Goal: Transaction & Acquisition: Book appointment/travel/reservation

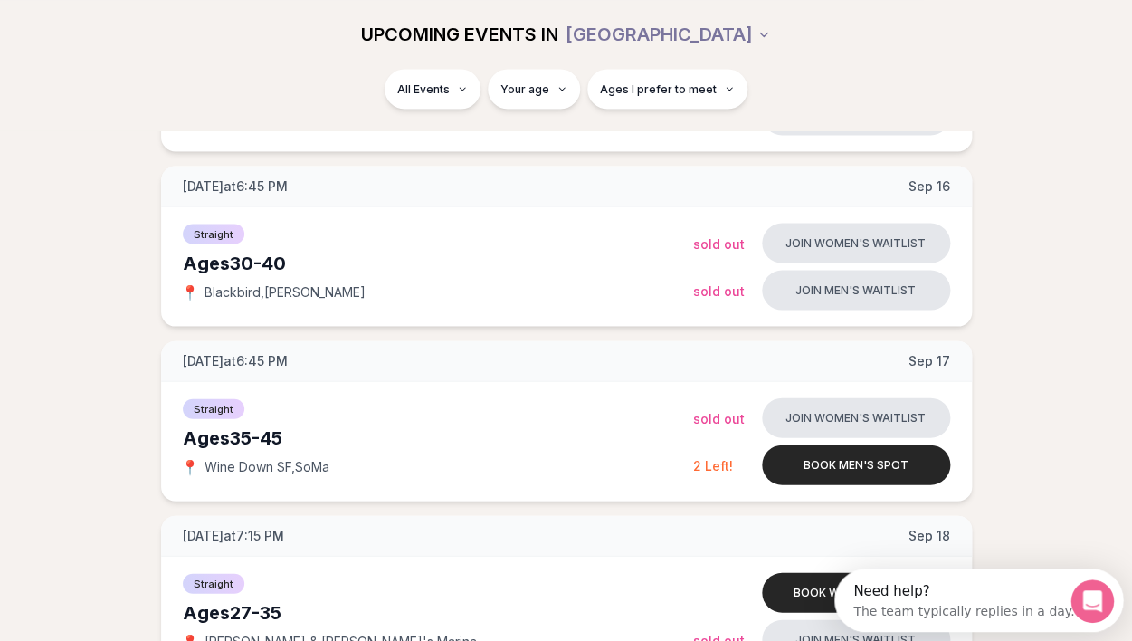
scroll to position [1105, 0]
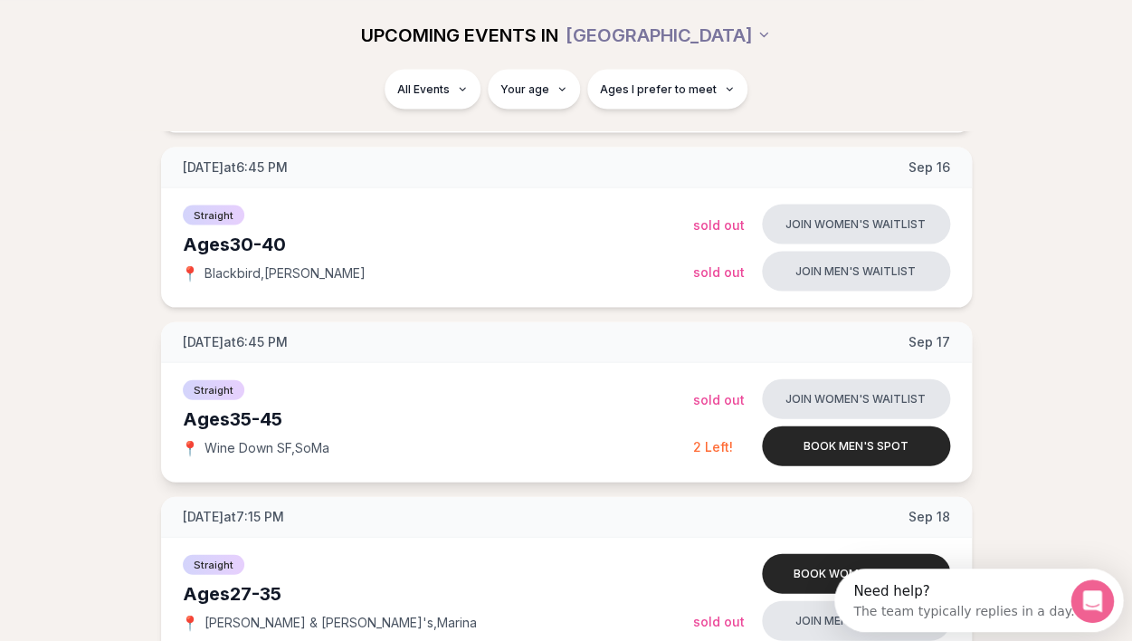
click at [303, 331] on div "[DATE] at 6:45 PM [DATE]" at bounding box center [566, 341] width 811 height 41
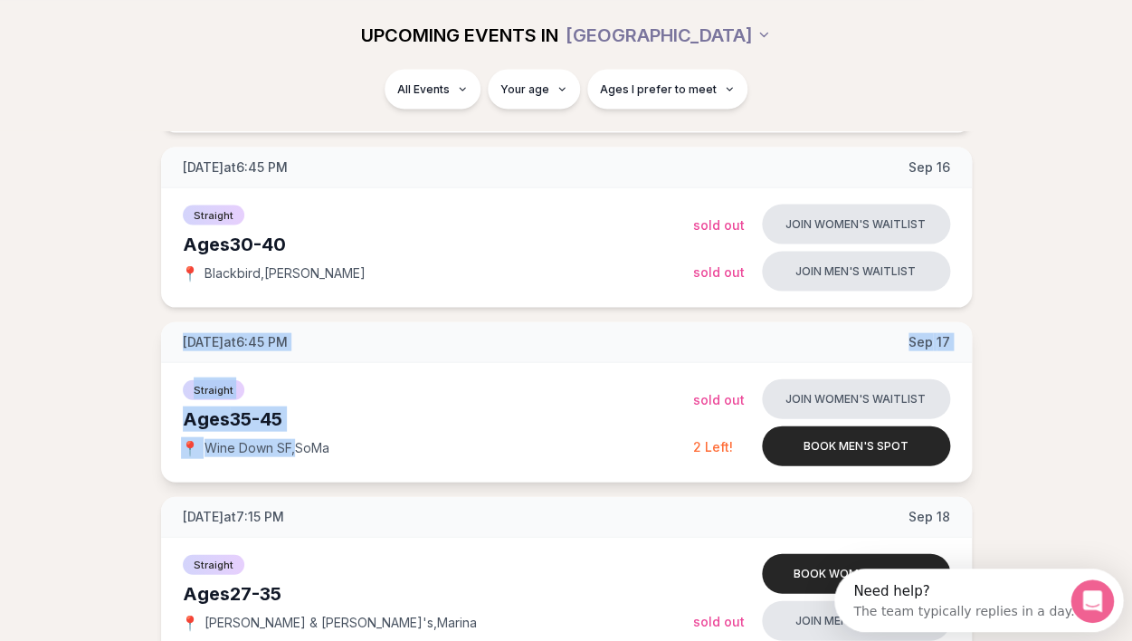
drag, startPoint x: 303, startPoint y: 331, endPoint x: 288, endPoint y: 455, distance: 124.9
click at [288, 454] on div "[DATE] at 6:45 PM [DATE] Straight Ages [DEMOGRAPHIC_DATA] 📍 Wine Down SF , SoMa…" at bounding box center [566, 401] width 811 height 160
click at [384, 340] on div "[DATE] at 6:45 PM [DATE]" at bounding box center [566, 341] width 811 height 41
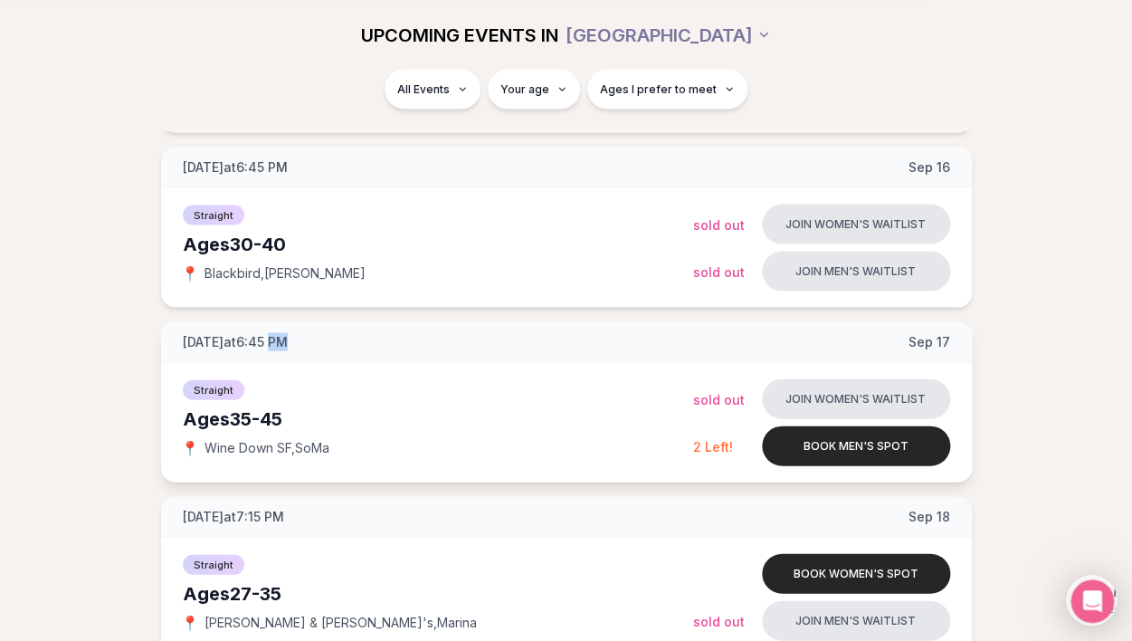
click at [384, 340] on div "[DATE] at 6:45 PM [DATE]" at bounding box center [566, 341] width 811 height 41
drag, startPoint x: 384, startPoint y: 340, endPoint x: 346, endPoint y: 485, distance: 149.7
click at [346, 481] on div "[DATE] at 6:45 PM [DATE] Straight Ages [DEMOGRAPHIC_DATA] 📍 Wine Down SF , SoMa…" at bounding box center [566, 401] width 811 height 160
click at [348, 348] on div "[DATE] at 6:45 PM [DATE]" at bounding box center [566, 341] width 811 height 41
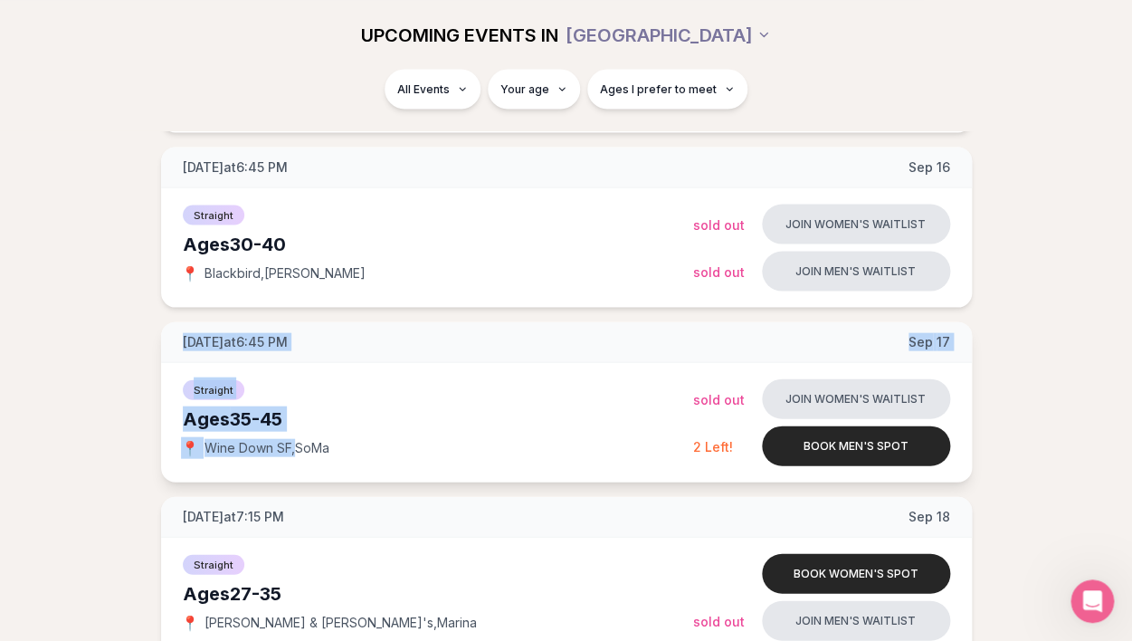
drag, startPoint x: 348, startPoint y: 348, endPoint x: 336, endPoint y: 470, distance: 121.9
click at [336, 470] on div "[DATE] at 6:45 PM [DATE] Straight Ages [DEMOGRAPHIC_DATA] 📍 Wine Down SF , SoMa…" at bounding box center [566, 401] width 811 height 160
click at [351, 335] on div "[DATE] at 6:45 PM [DATE]" at bounding box center [566, 341] width 811 height 41
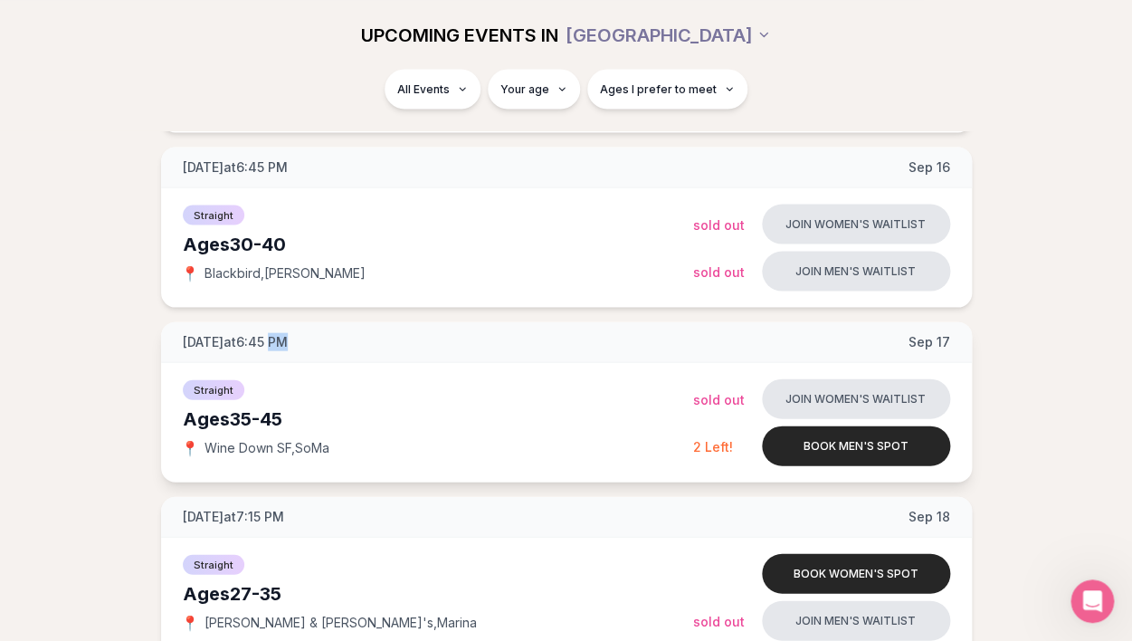
click at [351, 335] on div "[DATE] at 6:45 PM [DATE]" at bounding box center [566, 341] width 811 height 41
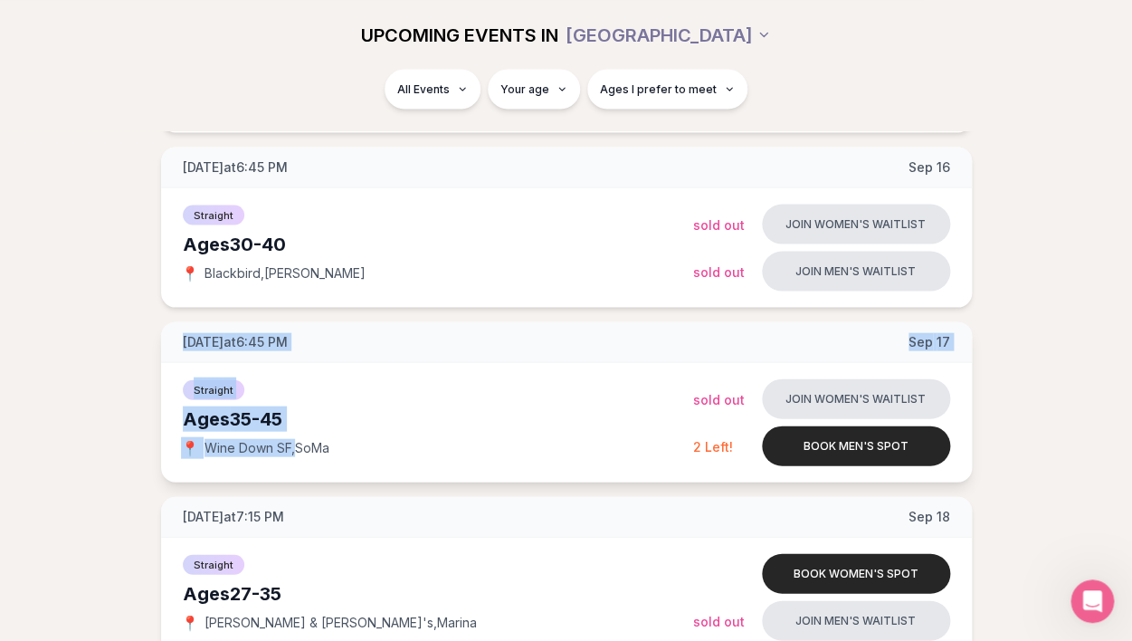
drag, startPoint x: 351, startPoint y: 335, endPoint x: 341, endPoint y: 459, distance: 124.4
click at [341, 459] on div "[DATE] at 6:45 PM [DATE] Straight Ages [DEMOGRAPHIC_DATA] 📍 Wine Down SF , SoMa…" at bounding box center [566, 401] width 811 height 160
click at [372, 336] on div "[DATE] at 6:45 PM [DATE]" at bounding box center [566, 341] width 811 height 41
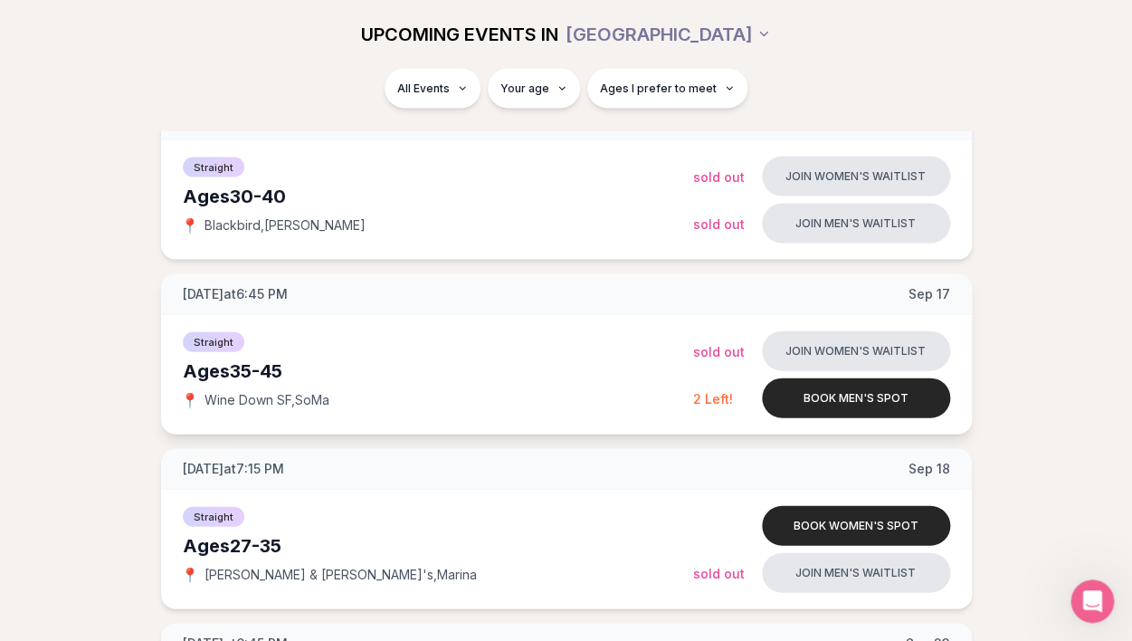
scroll to position [1151, 0]
drag, startPoint x: 355, startPoint y: 302, endPoint x: 382, endPoint y: 314, distance: 29.6
click at [385, 314] on div "[DATE] at 6:45 PM [DATE]" at bounding box center [566, 295] width 811 height 41
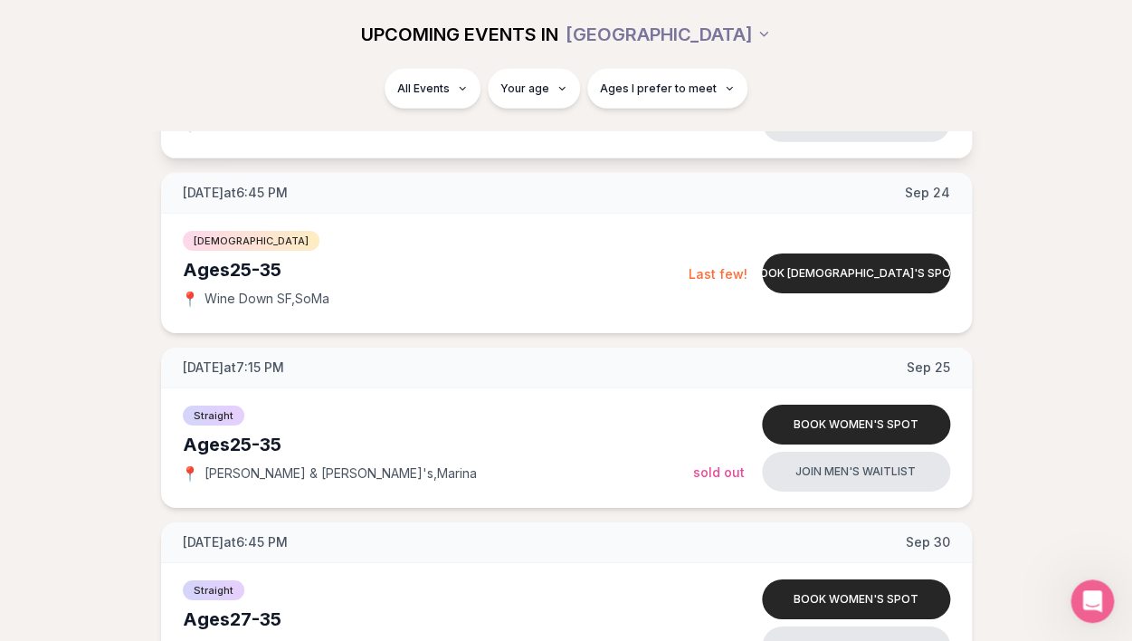
scroll to position [1778, 0]
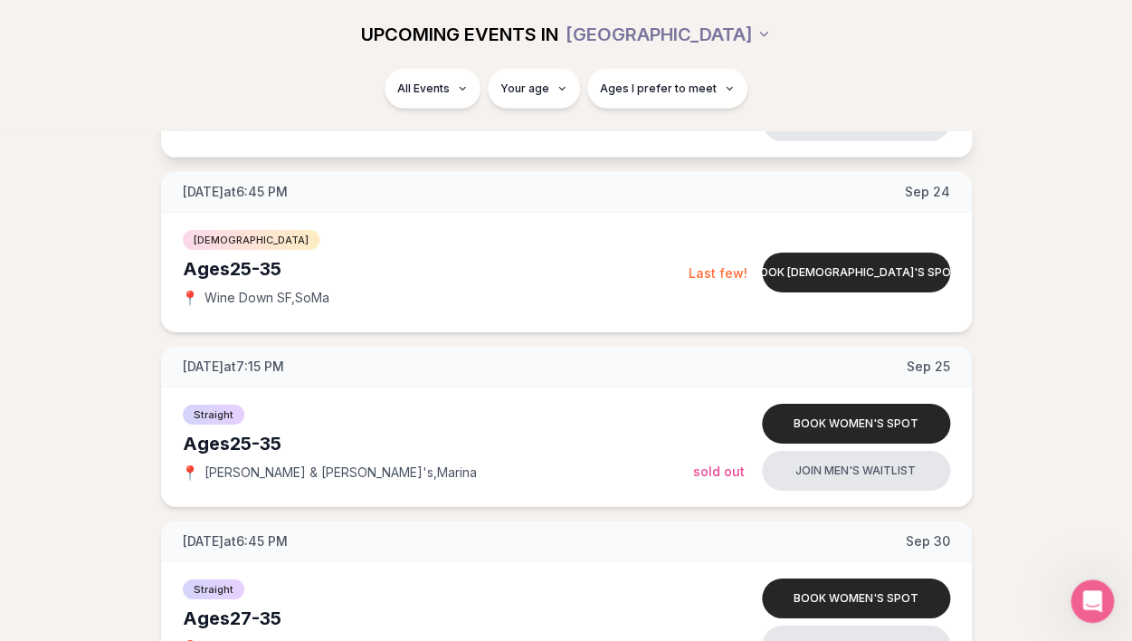
click at [400, 363] on div "[DATE] at 7:15 PM [DATE]" at bounding box center [566, 367] width 811 height 41
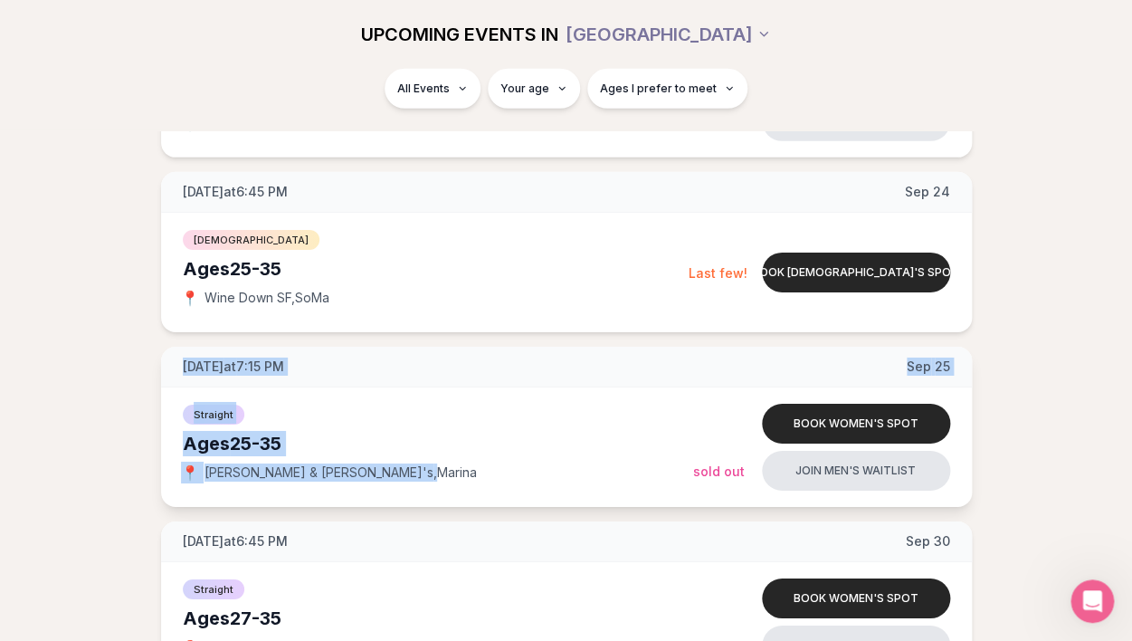
drag, startPoint x: 400, startPoint y: 363, endPoint x: 374, endPoint y: 471, distance: 110.8
click at [374, 471] on div "[DATE] at 7:15 PM [DATE] Straight Ages [DEMOGRAPHIC_DATA] 📍 [PERSON_NAME] & [PE…" at bounding box center [566, 427] width 811 height 160
click at [374, 471] on div "📍 [PERSON_NAME] & [PERSON_NAME]'s , [PERSON_NAME]" at bounding box center [438, 472] width 510 height 18
drag, startPoint x: 374, startPoint y: 471, endPoint x: 388, endPoint y: 371, distance: 100.6
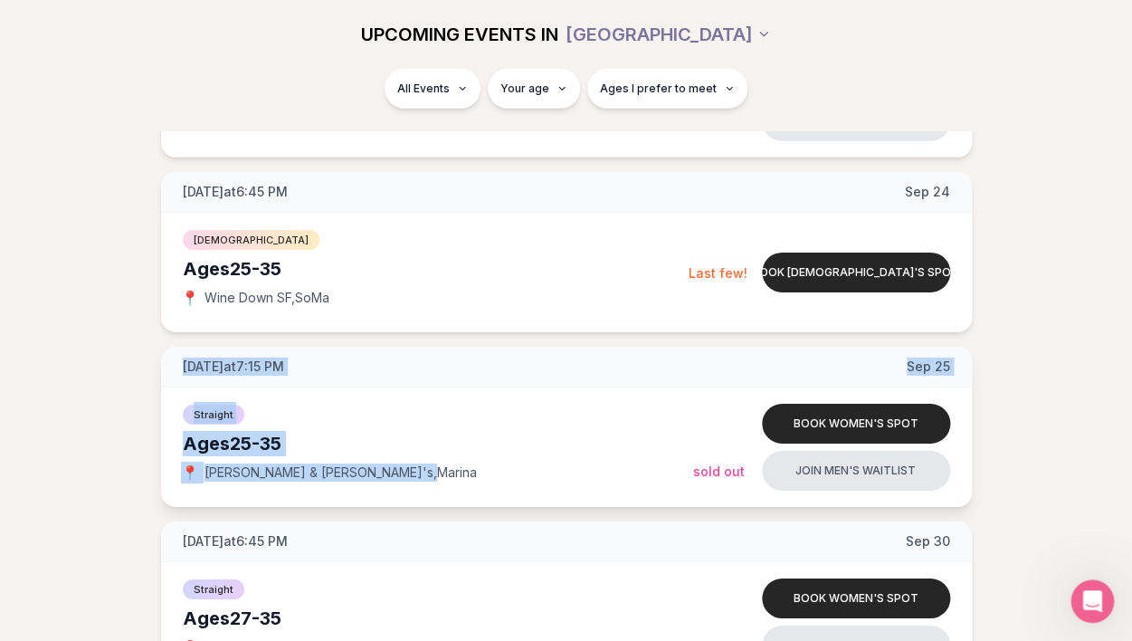
click at [388, 371] on div "[DATE] at 7:15 PM [DATE] Straight Ages [DEMOGRAPHIC_DATA] 📍 [PERSON_NAME] & [PE…" at bounding box center [566, 427] width 811 height 160
click at [388, 371] on div "[DATE] at 7:15 PM [DATE]" at bounding box center [566, 367] width 811 height 41
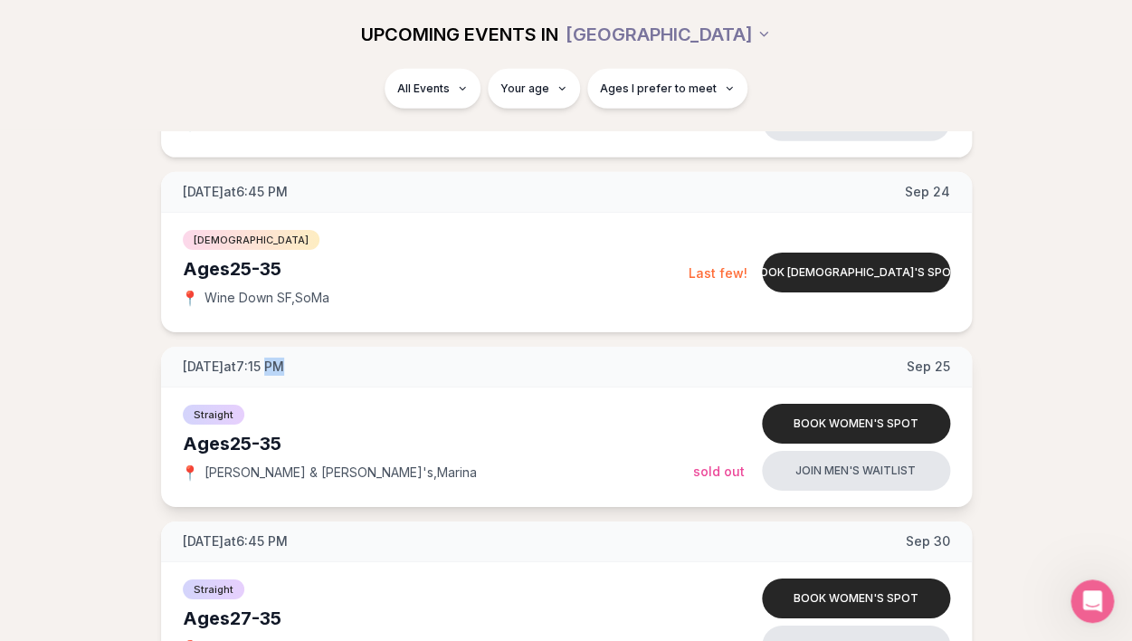
click at [388, 371] on div "[DATE] at 7:15 PM [DATE]" at bounding box center [566, 367] width 811 height 41
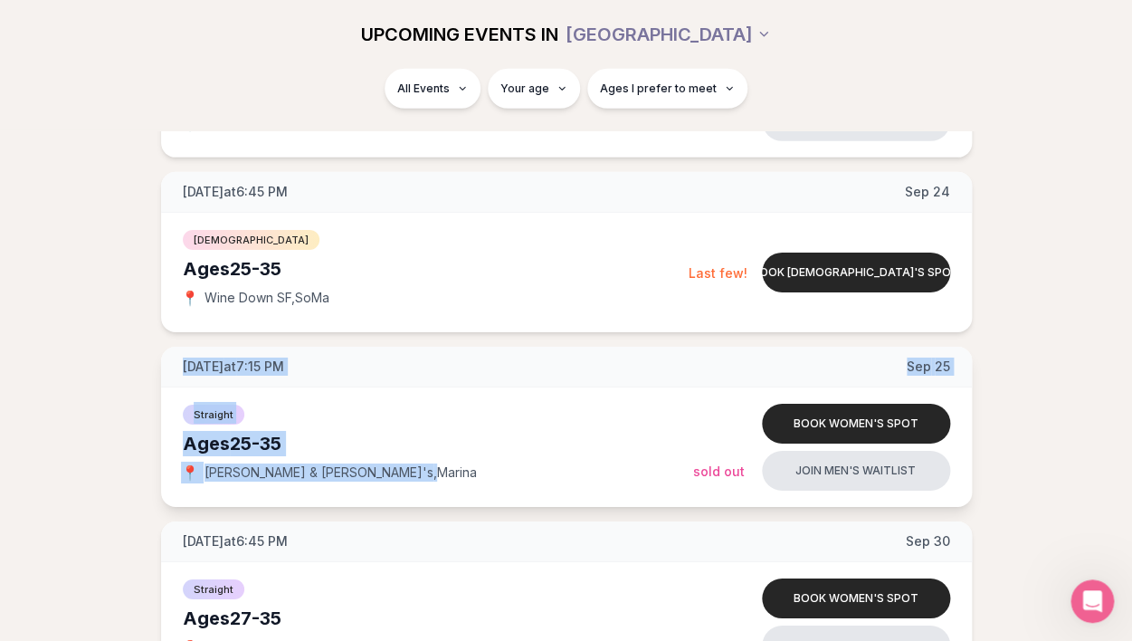
drag, startPoint x: 388, startPoint y: 371, endPoint x: 369, endPoint y: 486, distance: 116.5
click at [369, 486] on div "[DATE] at 7:15 PM [DATE] Straight Ages [DEMOGRAPHIC_DATA] 📍 [PERSON_NAME] & [PE…" at bounding box center [566, 427] width 811 height 160
click at [369, 486] on div "Straight Ages [DEMOGRAPHIC_DATA] 📍 [PERSON_NAME] & [PERSON_NAME]'s , [PERSON_NA…" at bounding box center [438, 447] width 510 height 90
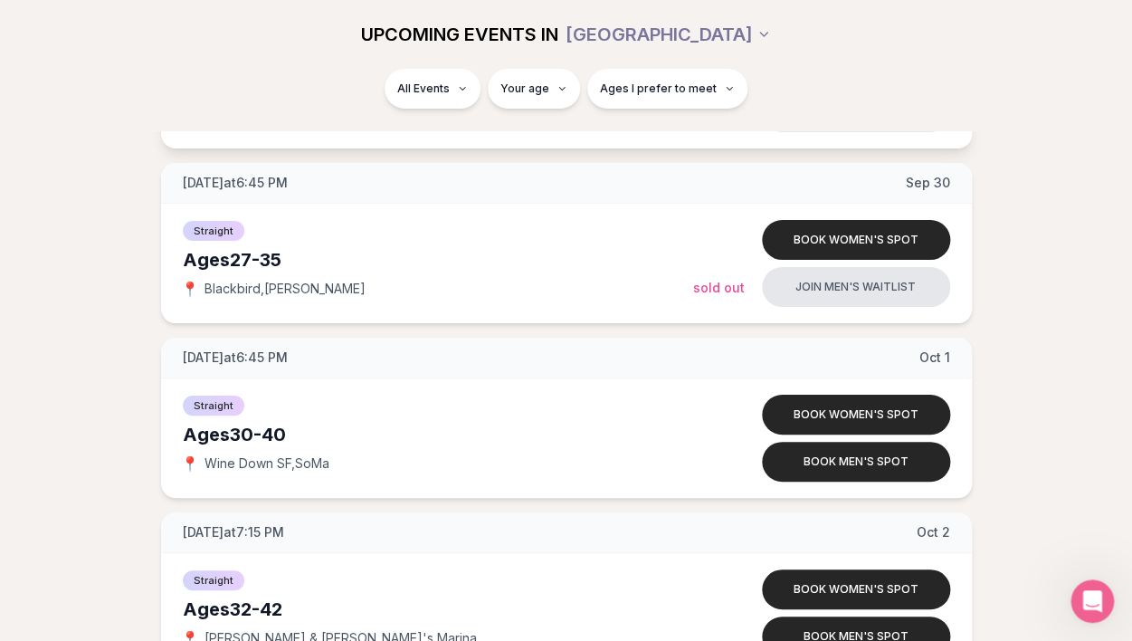
scroll to position [2137, 0]
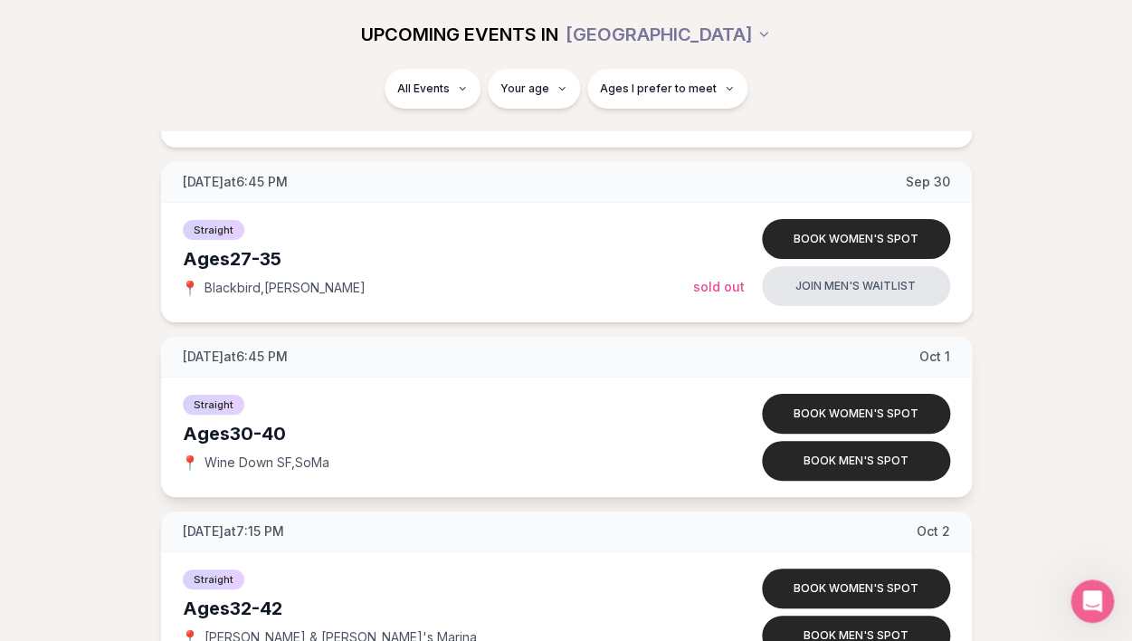
click at [378, 348] on div "[DATE] at 6:45 PM [DATE]" at bounding box center [566, 357] width 811 height 41
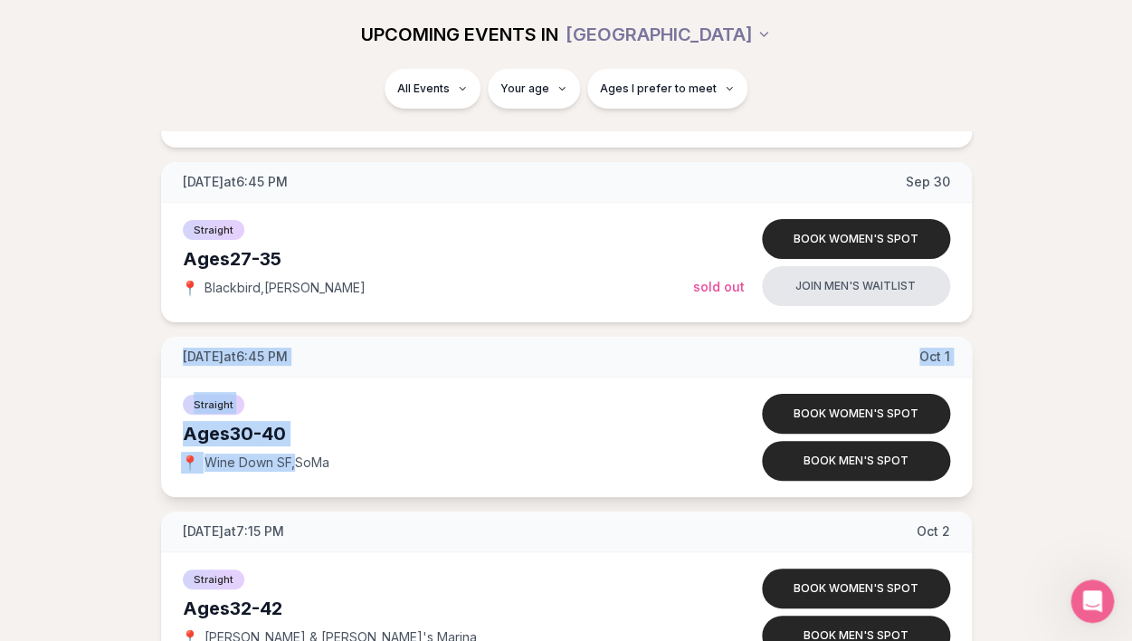
drag, startPoint x: 378, startPoint y: 348, endPoint x: 360, endPoint y: 462, distance: 115.4
click at [360, 462] on div "[DATE] at 6:45 PM [DATE] Straight Ages [DEMOGRAPHIC_DATA] 📍 Wine Down SF , SoMa…" at bounding box center [566, 417] width 811 height 160
click at [360, 462] on div "📍 Wine Down SF , SoMa" at bounding box center [438, 462] width 510 height 18
drag, startPoint x: 360, startPoint y: 462, endPoint x: 389, endPoint y: 352, distance: 114.1
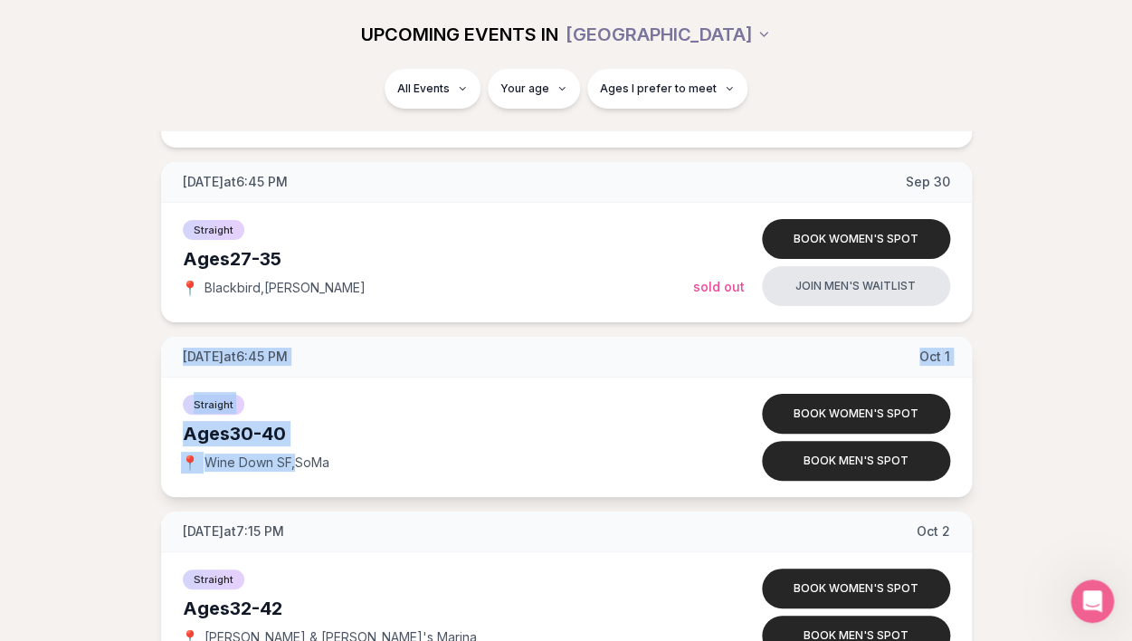
click at [389, 352] on div "[DATE] at 6:45 PM [DATE] Straight Ages [DEMOGRAPHIC_DATA] 📍 Wine Down SF , SoMa…" at bounding box center [566, 417] width 811 height 160
click at [389, 352] on div "[DATE] at 6:45 PM [DATE]" at bounding box center [566, 357] width 811 height 41
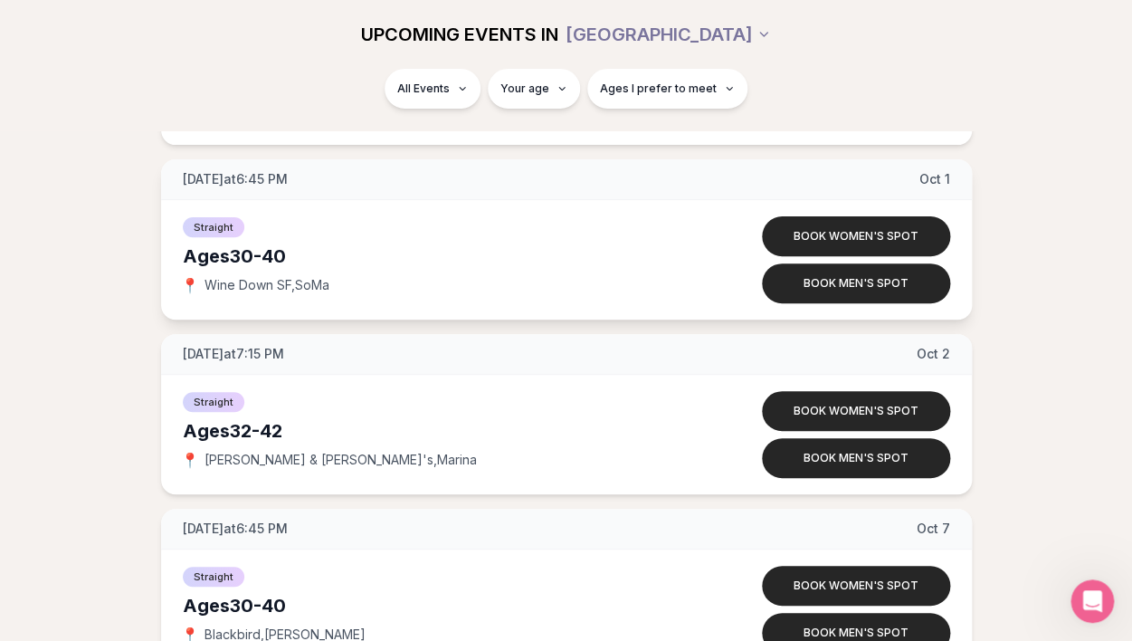
scroll to position [2316, 0]
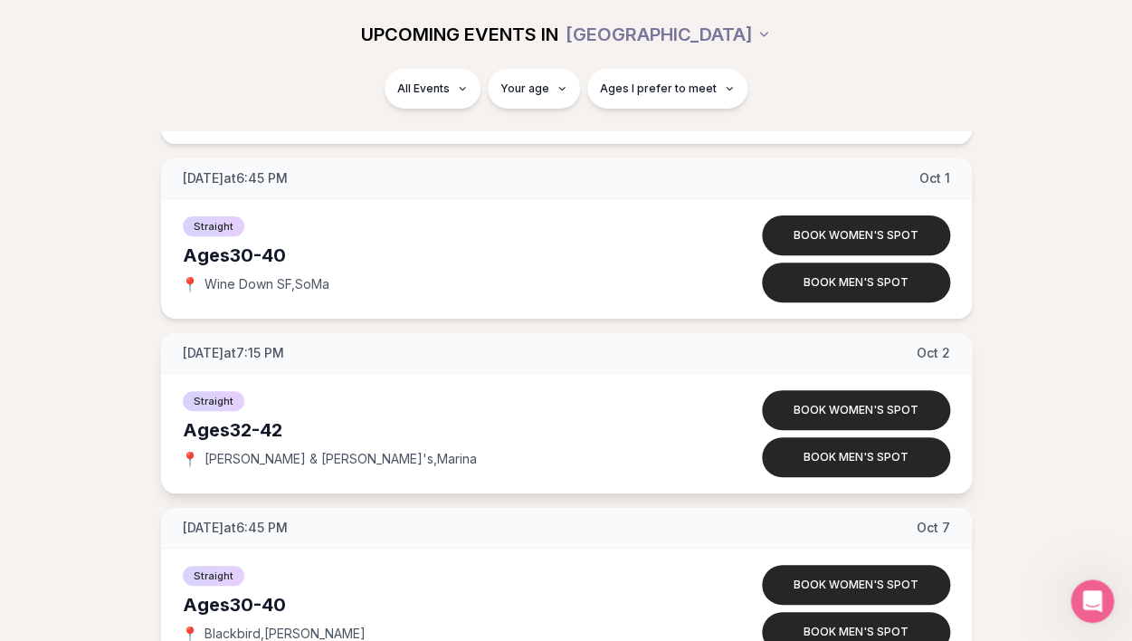
click at [293, 363] on div "[DATE] at 7:15 PM [DATE]" at bounding box center [566, 353] width 811 height 41
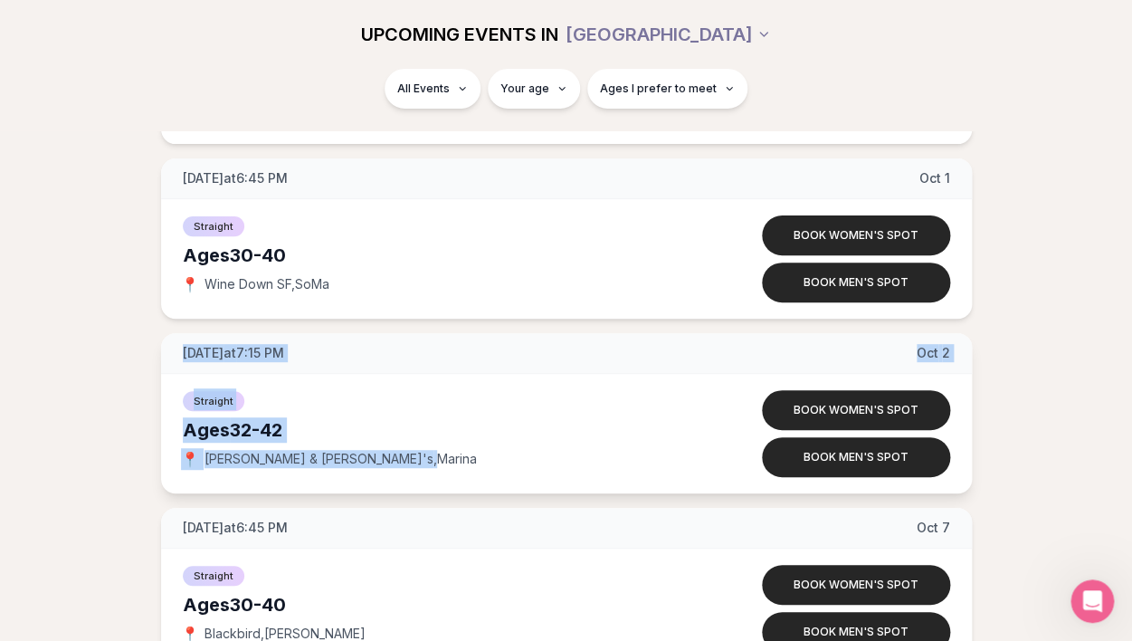
drag, startPoint x: 293, startPoint y: 363, endPoint x: 298, endPoint y: 479, distance: 115.9
click at [298, 479] on div "[DATE] at 7:15 PM [DATE] Straight Ages [DEMOGRAPHIC_DATA] 📍 [PERSON_NAME] & [PE…" at bounding box center [566, 413] width 811 height 160
click at [314, 348] on div "[DATE] at 7:15 PM [DATE]" at bounding box center [566, 353] width 811 height 41
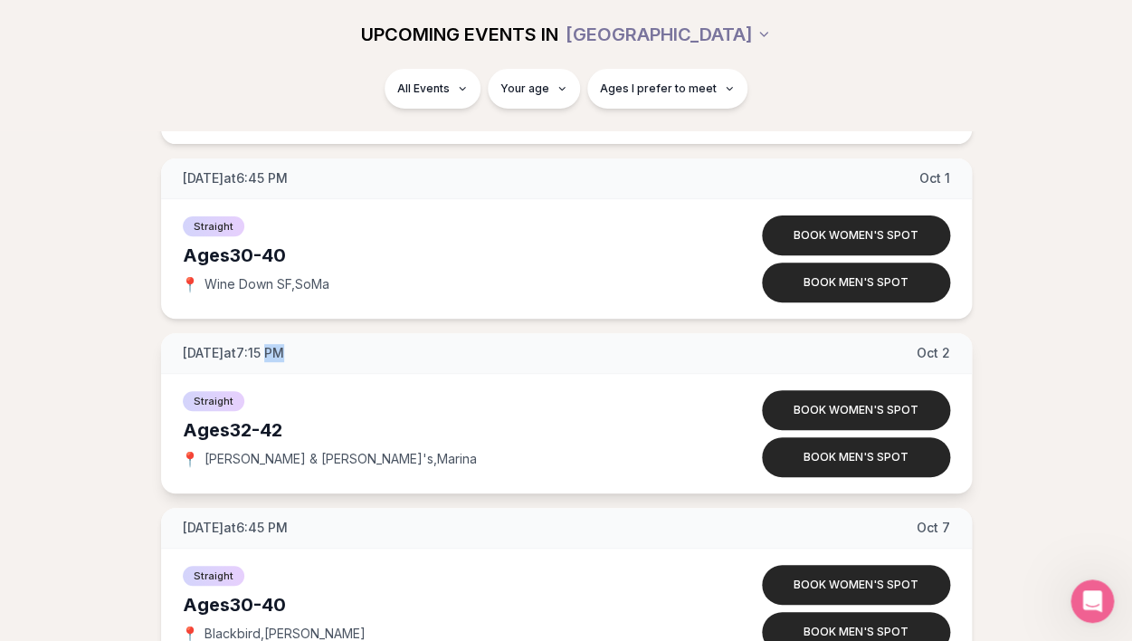
click at [314, 348] on div "[DATE] at 7:15 PM [DATE]" at bounding box center [566, 353] width 811 height 41
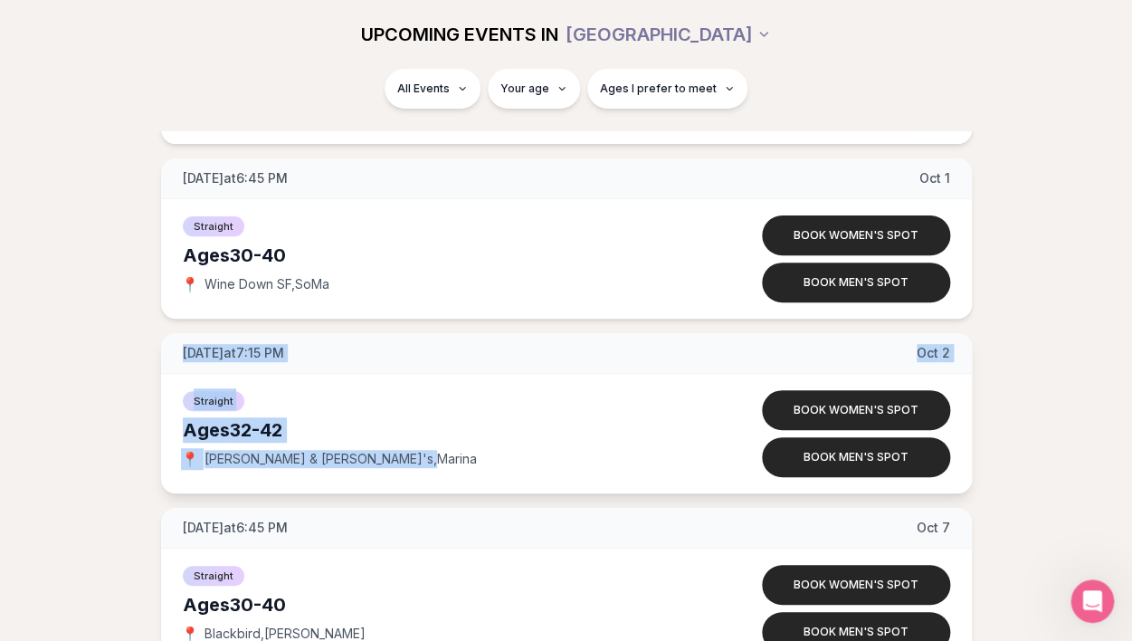
drag, startPoint x: 314, startPoint y: 348, endPoint x: 328, endPoint y: 490, distance: 142.7
click at [328, 490] on div "[DATE] at 7:15 PM [DATE] Straight Ages [DEMOGRAPHIC_DATA] 📍 [PERSON_NAME] & [PE…" at bounding box center [566, 413] width 811 height 160
click at [336, 337] on div "[DATE] at 7:15 PM [DATE]" at bounding box center [566, 353] width 811 height 41
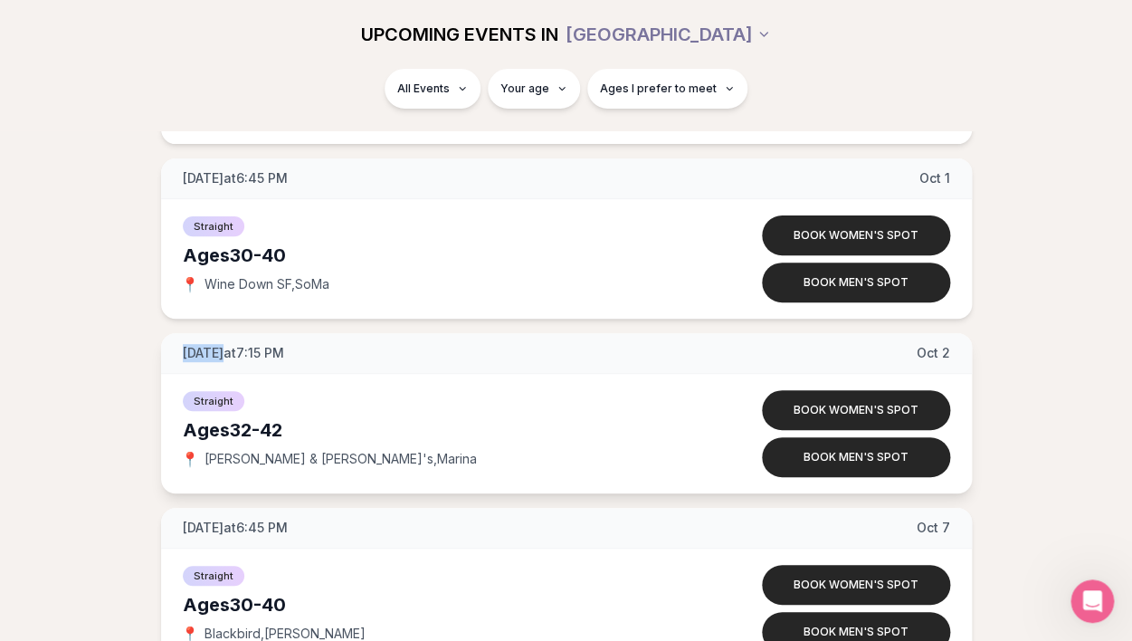
click at [336, 337] on div "[DATE] at 7:15 PM [DATE]" at bounding box center [566, 353] width 811 height 41
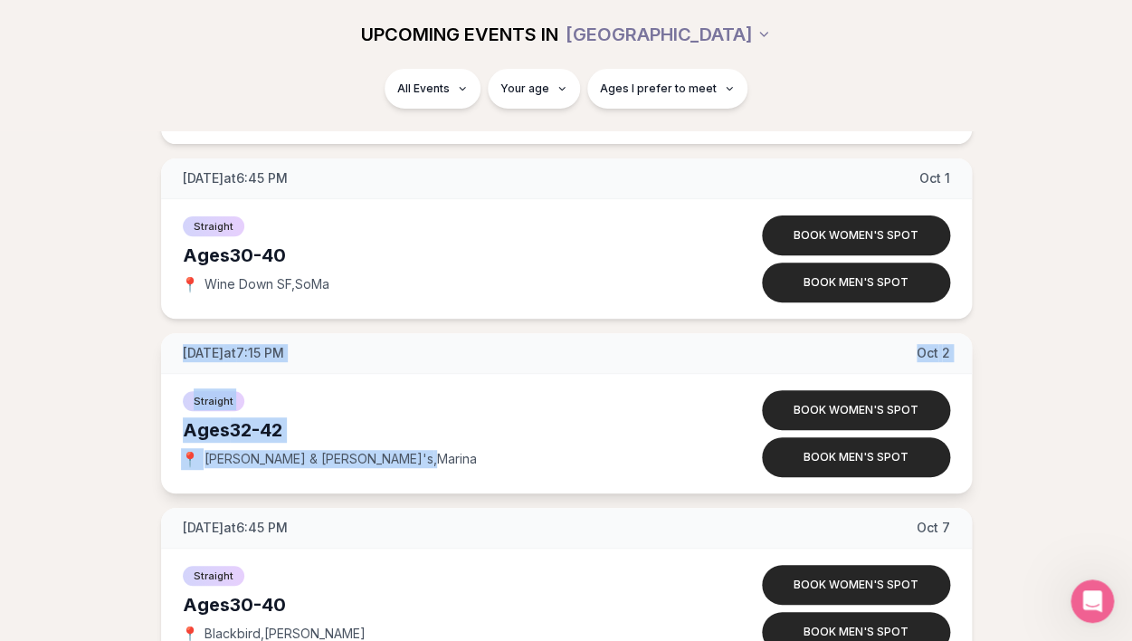
drag, startPoint x: 336, startPoint y: 337, endPoint x: 335, endPoint y: 471, distance: 134.8
click at [335, 471] on div "[DATE] at 7:15 PM [DATE] Straight Ages [DEMOGRAPHIC_DATA] 📍 [PERSON_NAME] & [PE…" at bounding box center [566, 413] width 811 height 160
click at [342, 352] on div "[DATE] at 7:15 PM [DATE]" at bounding box center [566, 353] width 811 height 41
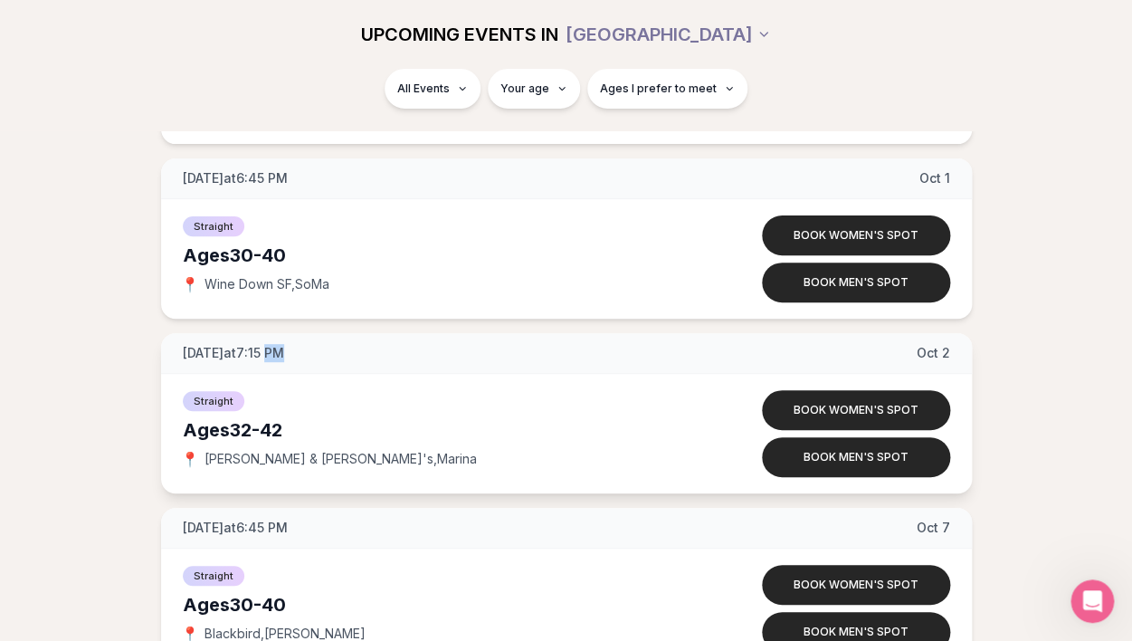
click at [342, 352] on div "[DATE] at 7:15 PM [DATE]" at bounding box center [566, 353] width 811 height 41
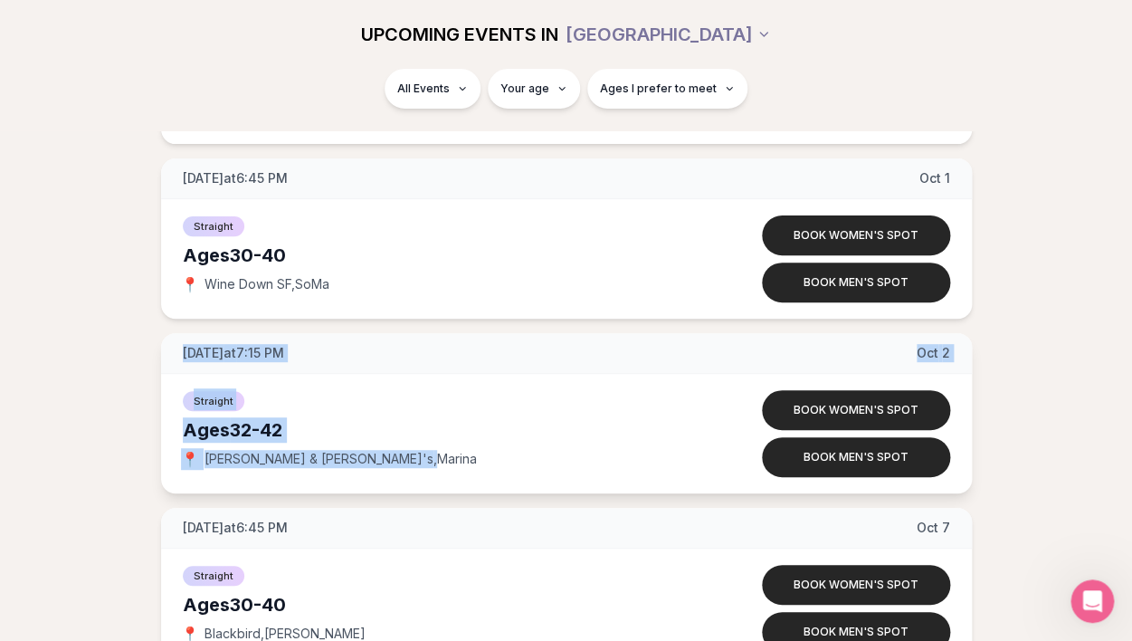
drag, startPoint x: 342, startPoint y: 352, endPoint x: 346, endPoint y: 466, distance: 114.1
click at [346, 466] on div "[DATE] at 7:15 PM [DATE] Straight Ages [DEMOGRAPHIC_DATA] 📍 [PERSON_NAME] & [PE…" at bounding box center [566, 413] width 811 height 160
click at [346, 466] on div "📍 [PERSON_NAME] & [PERSON_NAME]'s , [PERSON_NAME]" at bounding box center [438, 459] width 510 height 18
drag, startPoint x: 346, startPoint y: 466, endPoint x: 356, endPoint y: 355, distance: 111.8
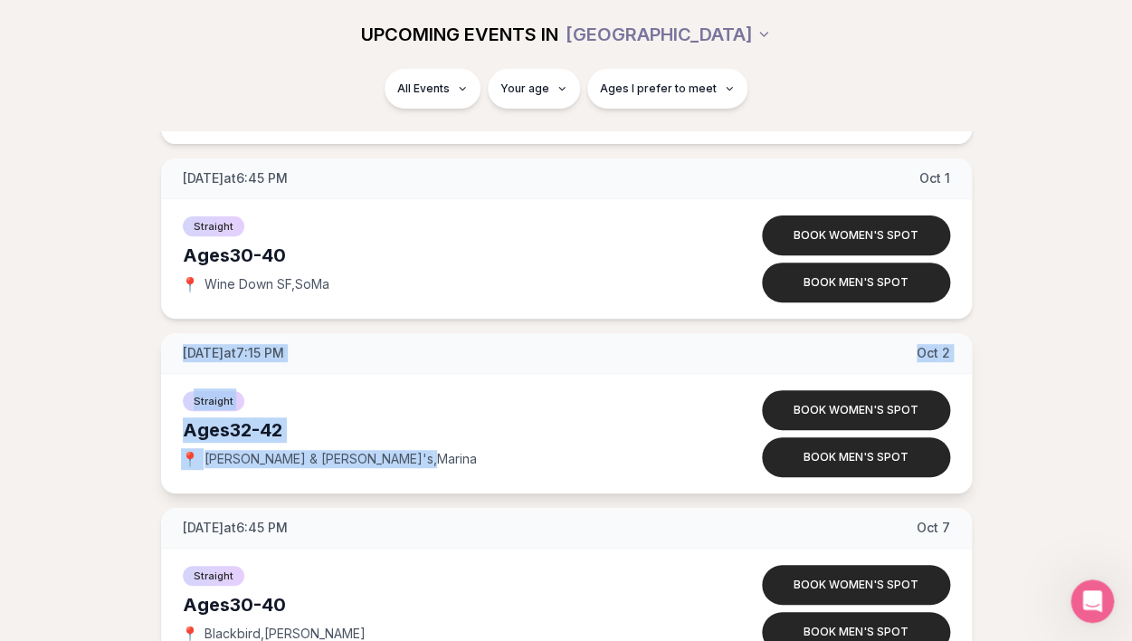
click at [356, 355] on div "[DATE] at 7:15 PM [DATE] Straight Ages [DEMOGRAPHIC_DATA] 📍 [PERSON_NAME] & [PE…" at bounding box center [566, 413] width 811 height 160
click at [356, 355] on div "[DATE] at 7:15 PM [DATE]" at bounding box center [566, 353] width 811 height 41
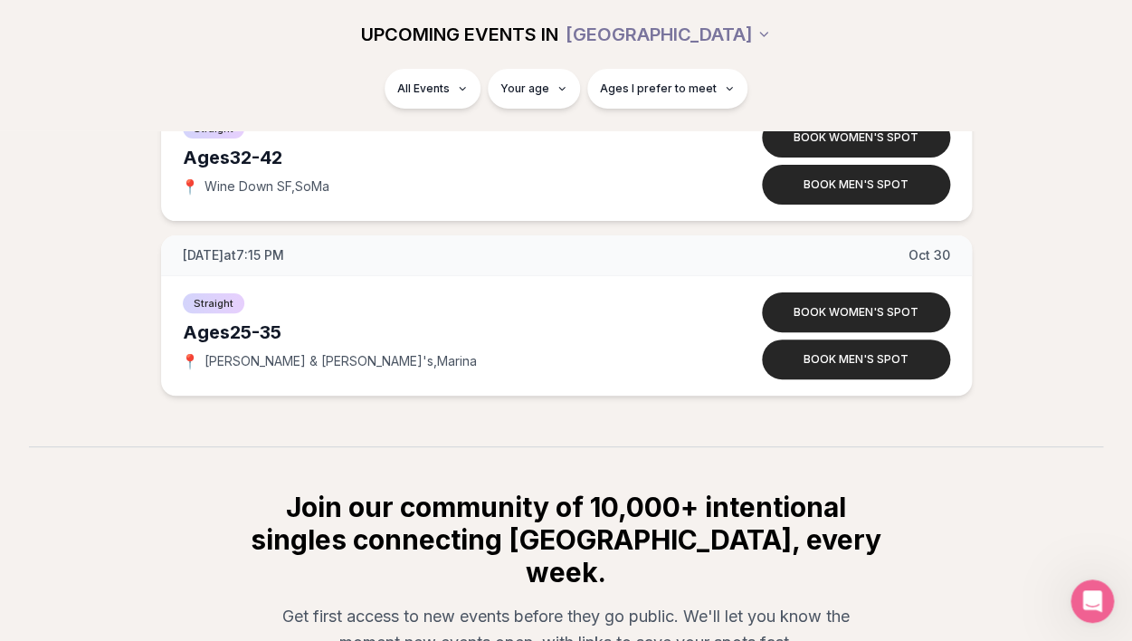
scroll to position [4391, 0]
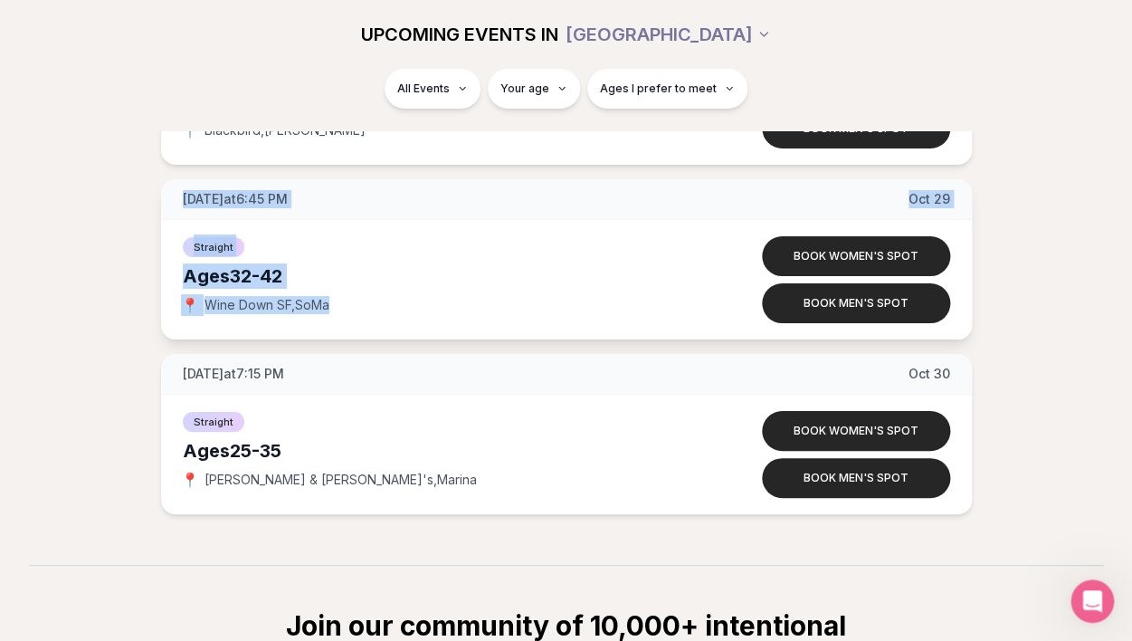
drag, startPoint x: 328, startPoint y: 183, endPoint x: 298, endPoint y: 331, distance: 151.4
click at [298, 331] on div "[DATE] at 6:45 PM [DATE] Straight Ages [DEMOGRAPHIC_DATA] 📍 Wine Down SF , SoMa…" at bounding box center [566, 259] width 811 height 160
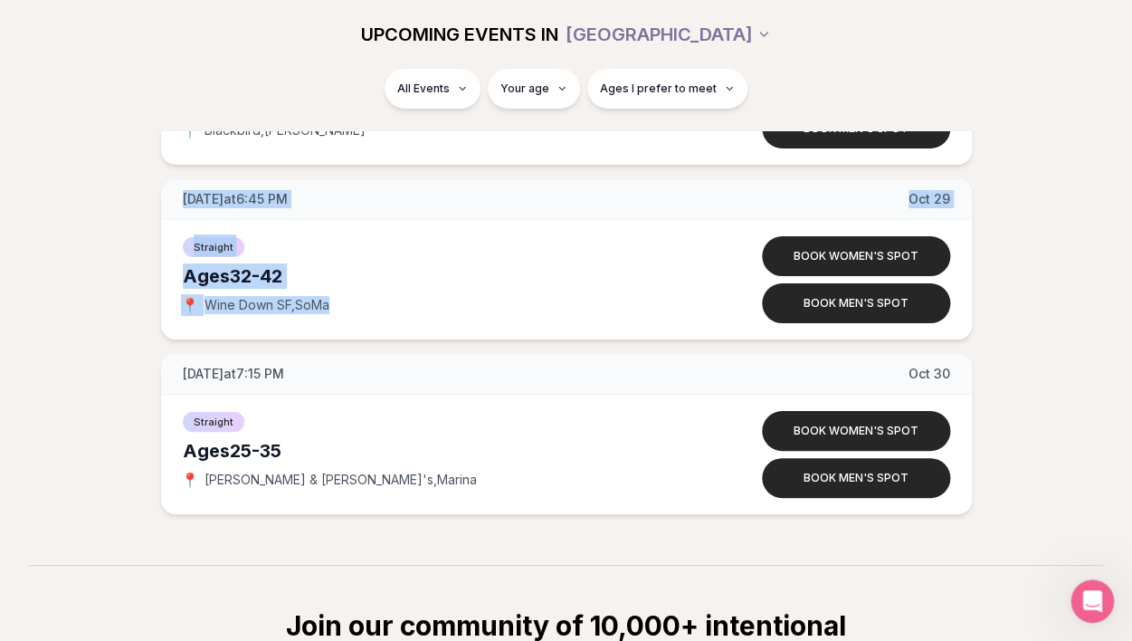
drag, startPoint x: 295, startPoint y: 345, endPoint x: 345, endPoint y: 168, distance: 183.3
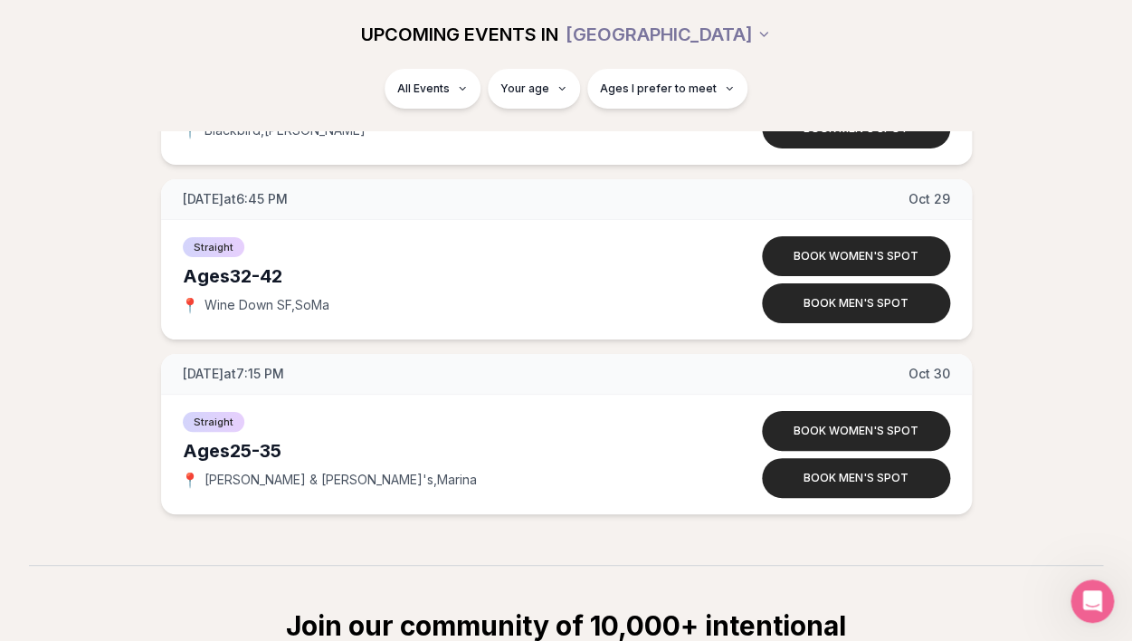
type input "**"
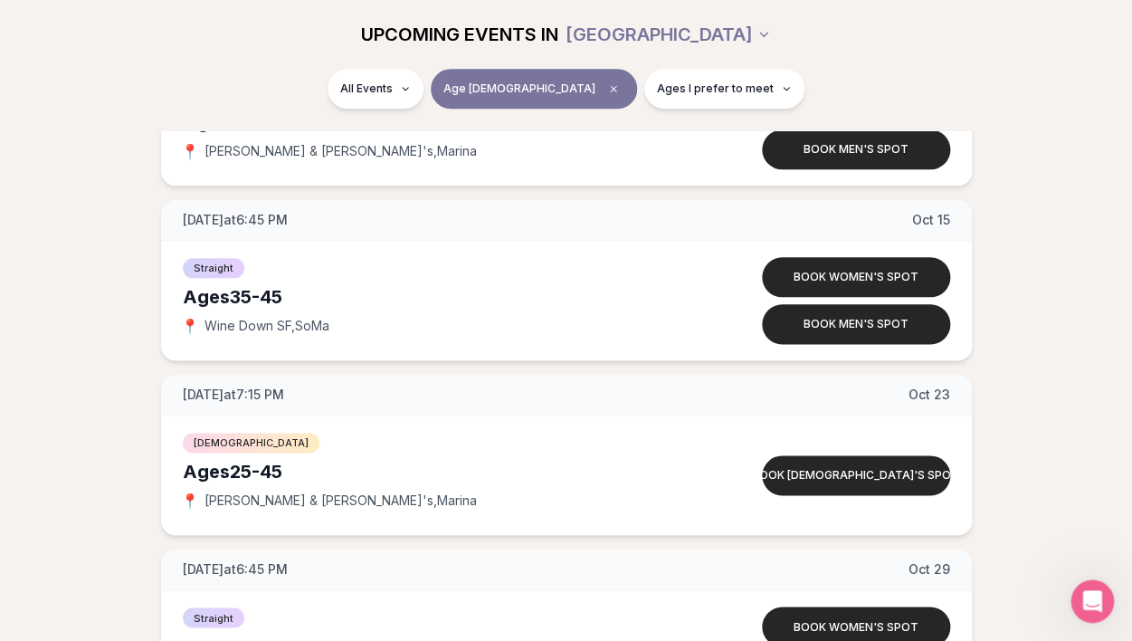
scroll to position [515, 0]
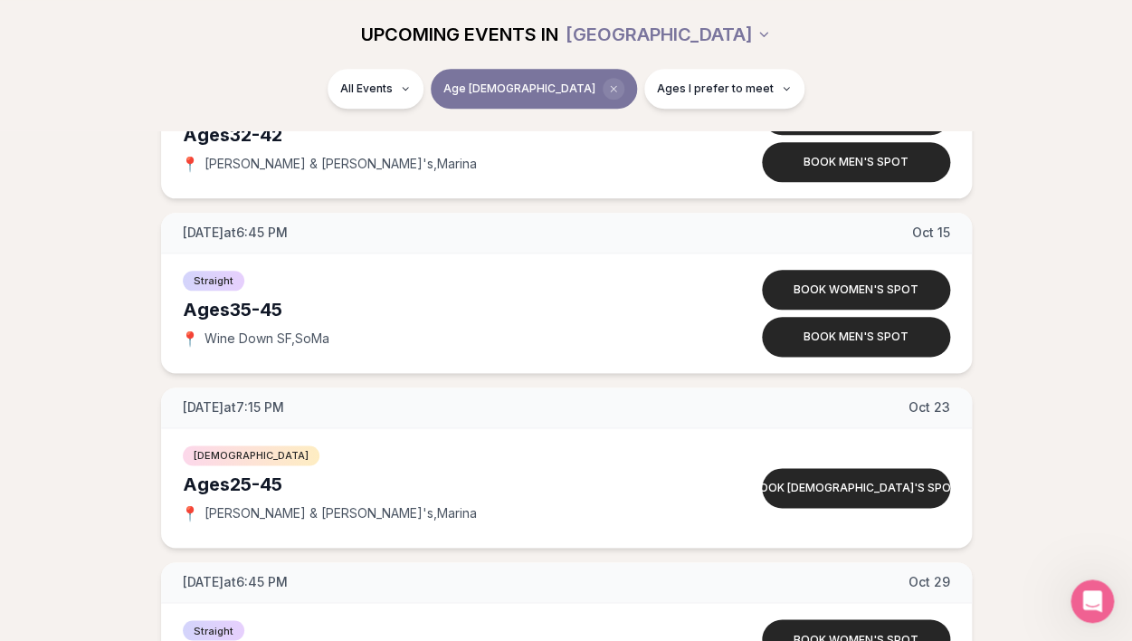
click at [608, 89] on icon "Clear age" at bounding box center [613, 88] width 11 height 11
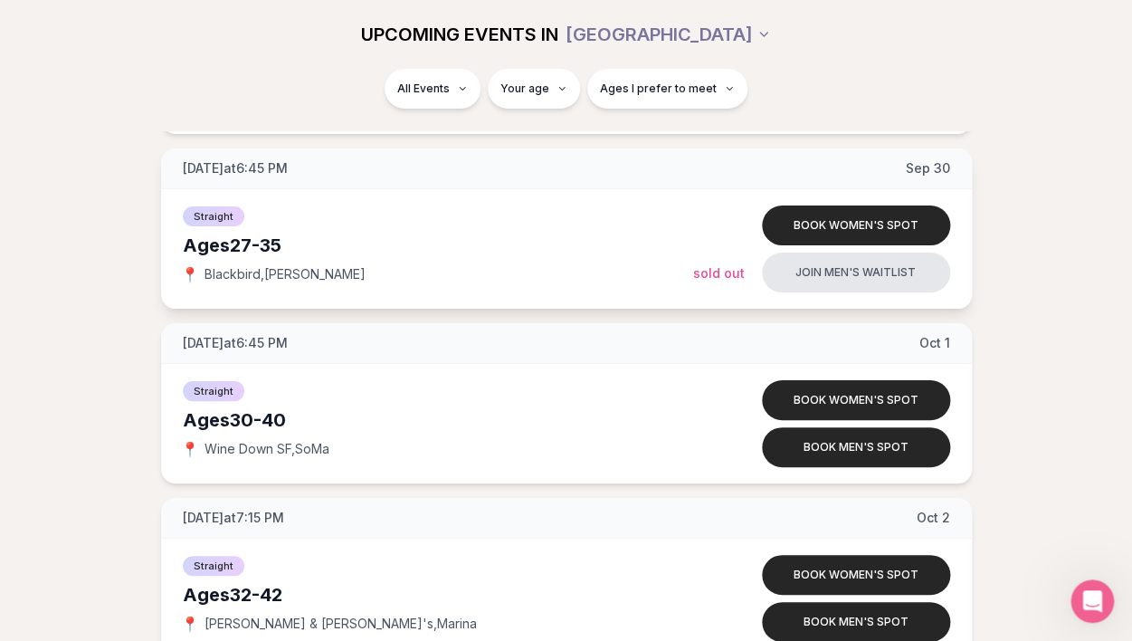
scroll to position [2176, 0]
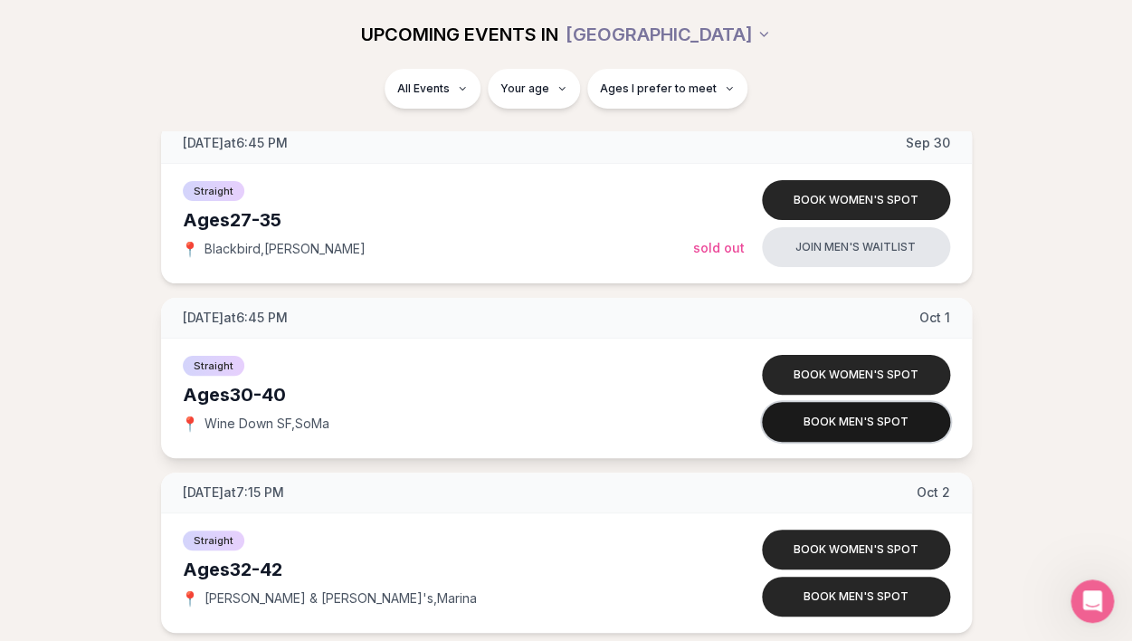
click at [804, 420] on button "Book men's spot" at bounding box center [856, 422] width 188 height 40
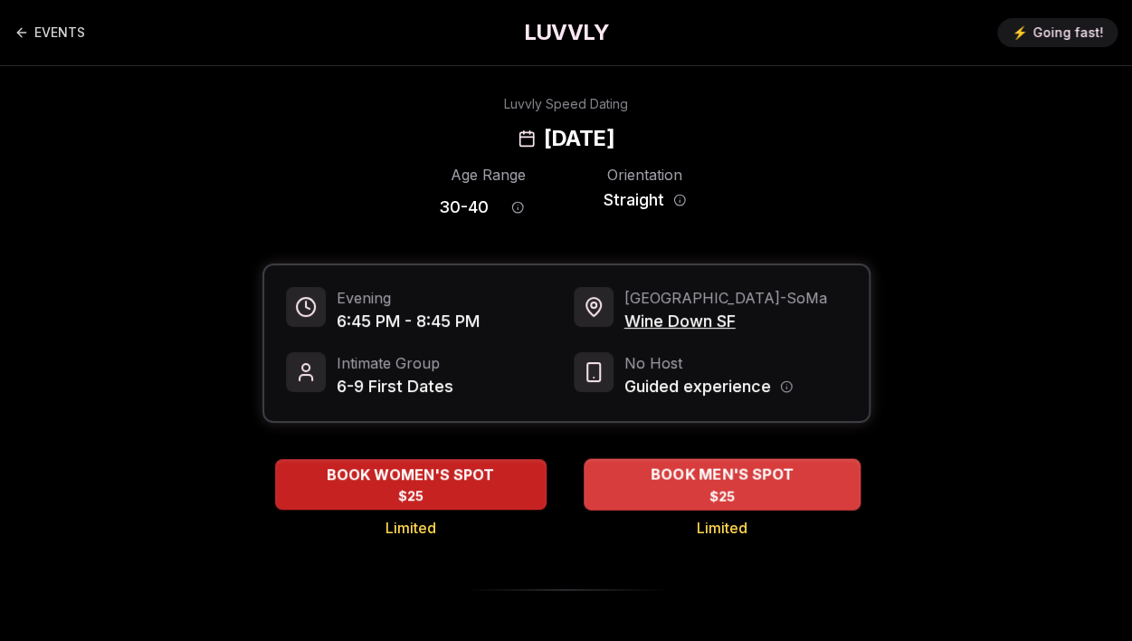
click at [706, 501] on div "BOOK MEN'S SPOT $25" at bounding box center [722, 484] width 277 height 50
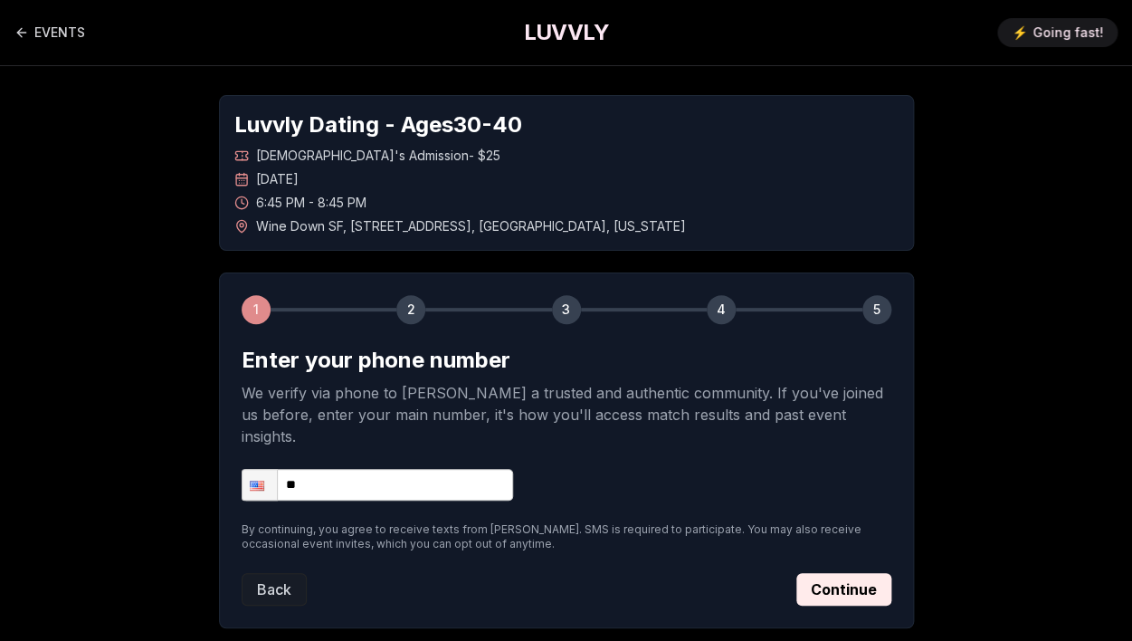
scroll to position [85, 0]
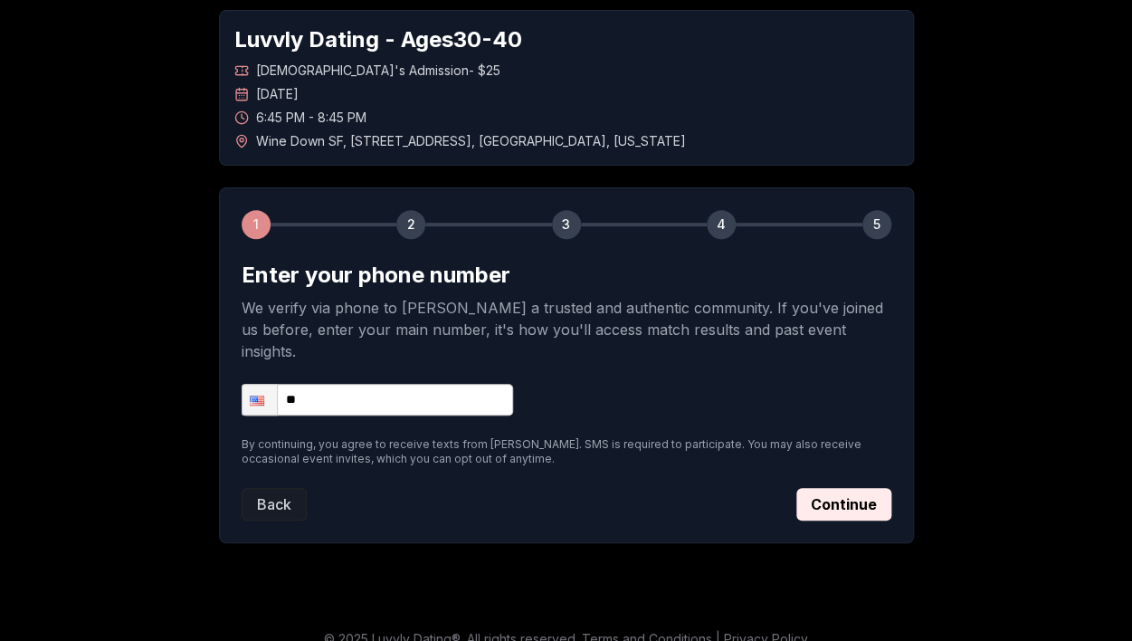
click at [386, 384] on input "**" at bounding box center [377, 400] width 271 height 32
type input "**********"
click at [842, 488] on button "Continue" at bounding box center [843, 504] width 95 height 33
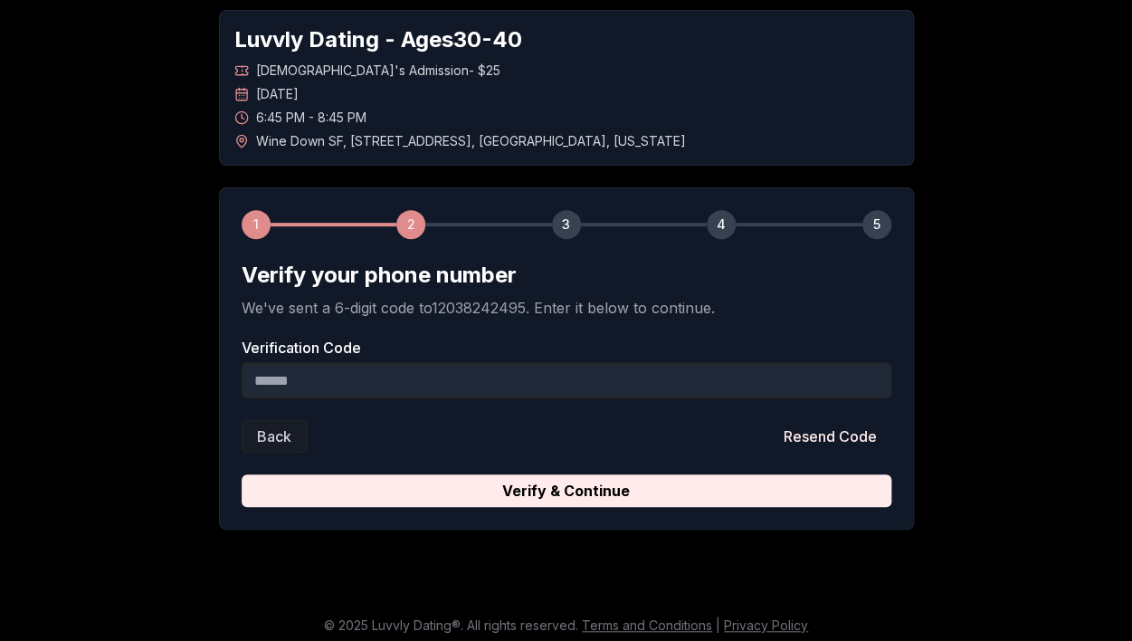
click at [594, 383] on input "Verification Code" at bounding box center [567, 380] width 650 height 36
type input "******"
click at [569, 493] on button "Verify & Continue" at bounding box center [567, 490] width 650 height 33
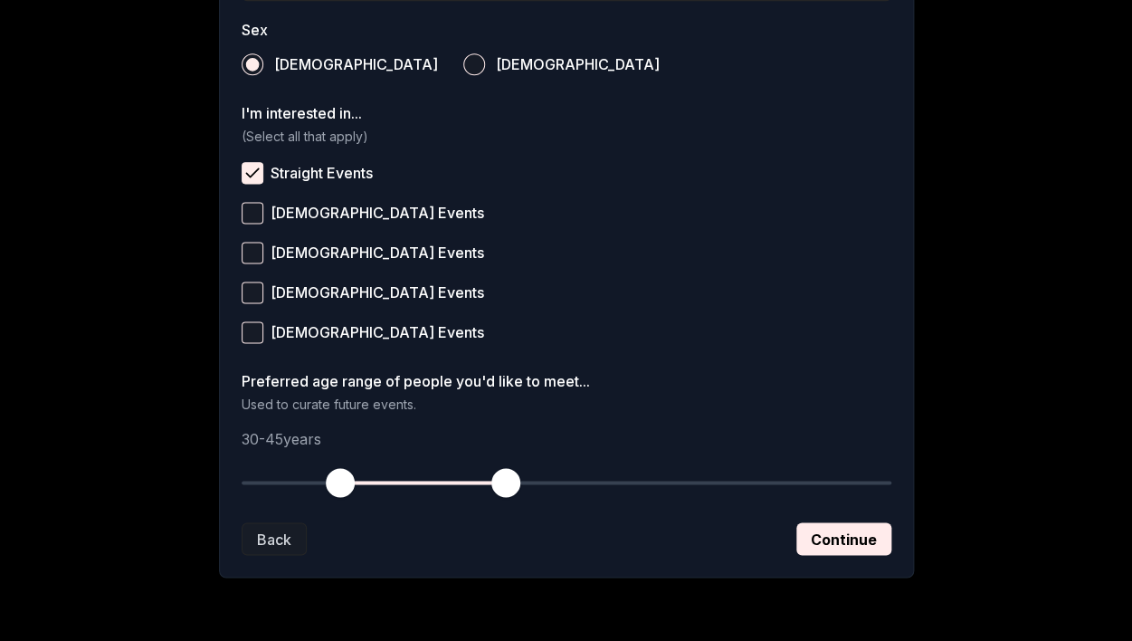
scroll to position [723, 0]
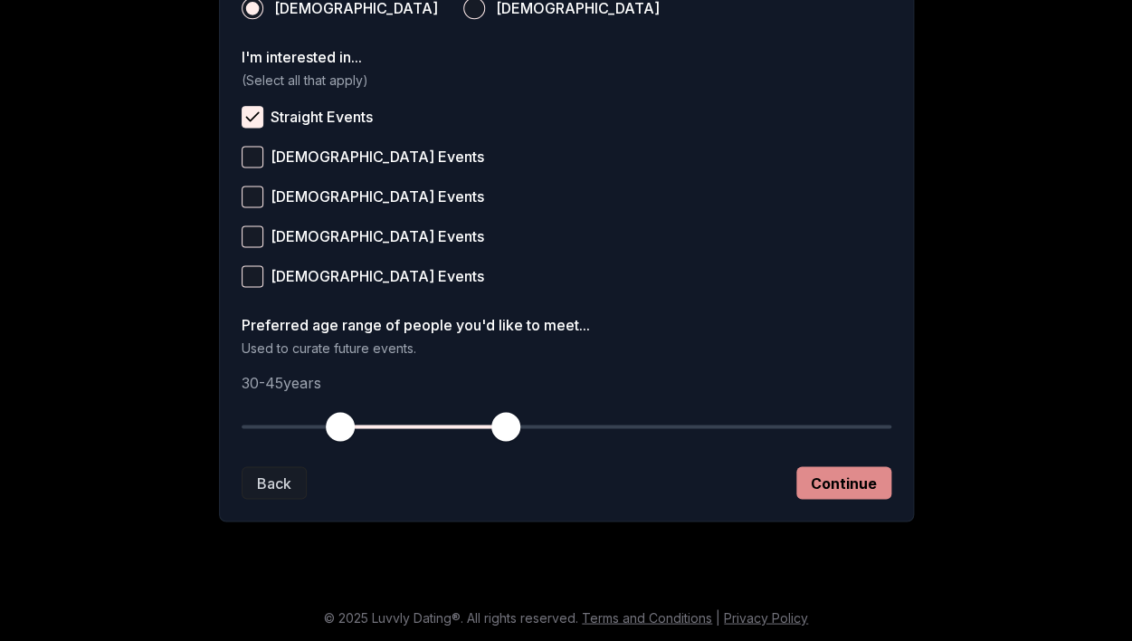
click at [826, 485] on button "Continue" at bounding box center [843, 482] width 95 height 33
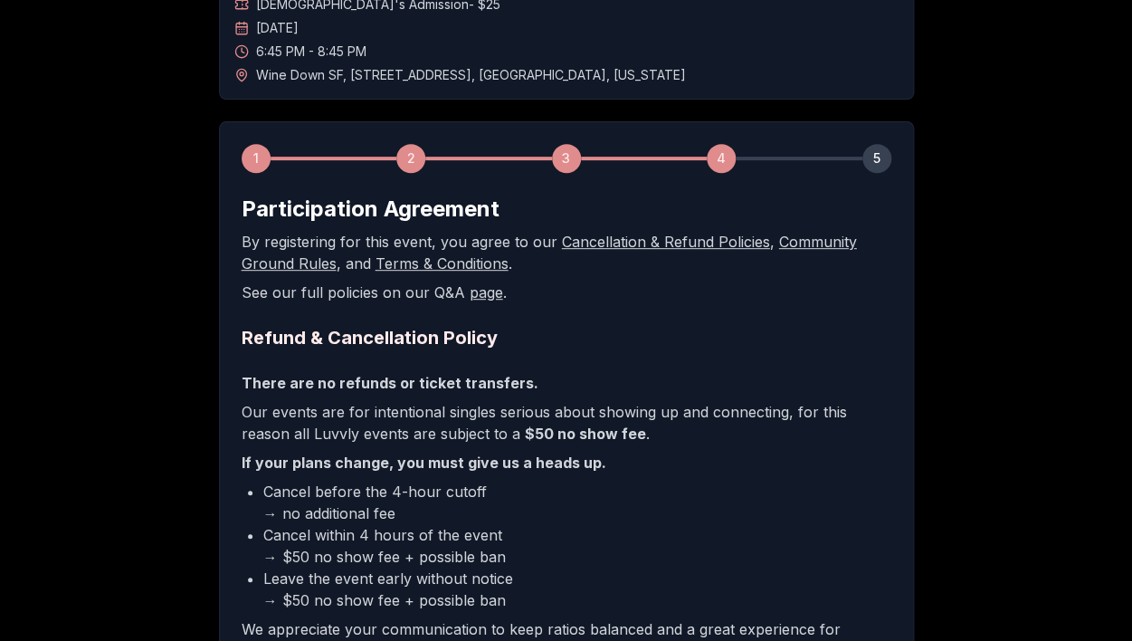
scroll to position [183, 0]
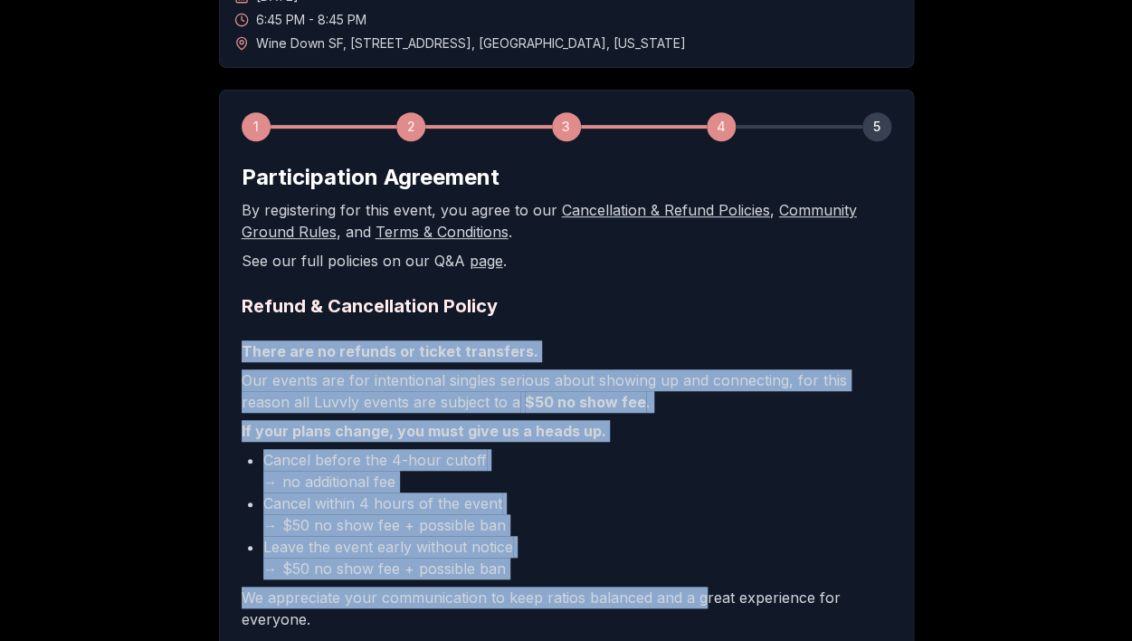
drag, startPoint x: 772, startPoint y: 316, endPoint x: 704, endPoint y: 601, distance: 293.0
click at [704, 601] on form "Participation Agreement By registering for this event, you agree to our Cancell…" at bounding box center [567, 456] width 650 height 586
click at [704, 601] on p "We appreciate your communication to keep ratios balanced and a great experience…" at bounding box center [567, 607] width 650 height 43
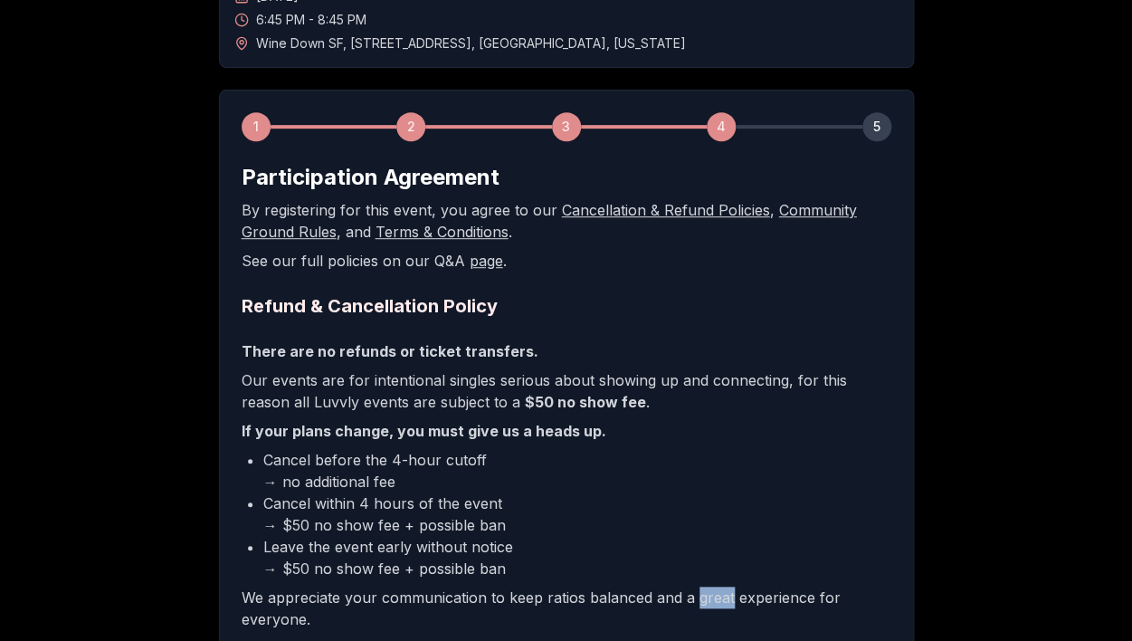
click at [704, 601] on p "We appreciate your communication to keep ratios balanced and a great experience…" at bounding box center [567, 607] width 650 height 43
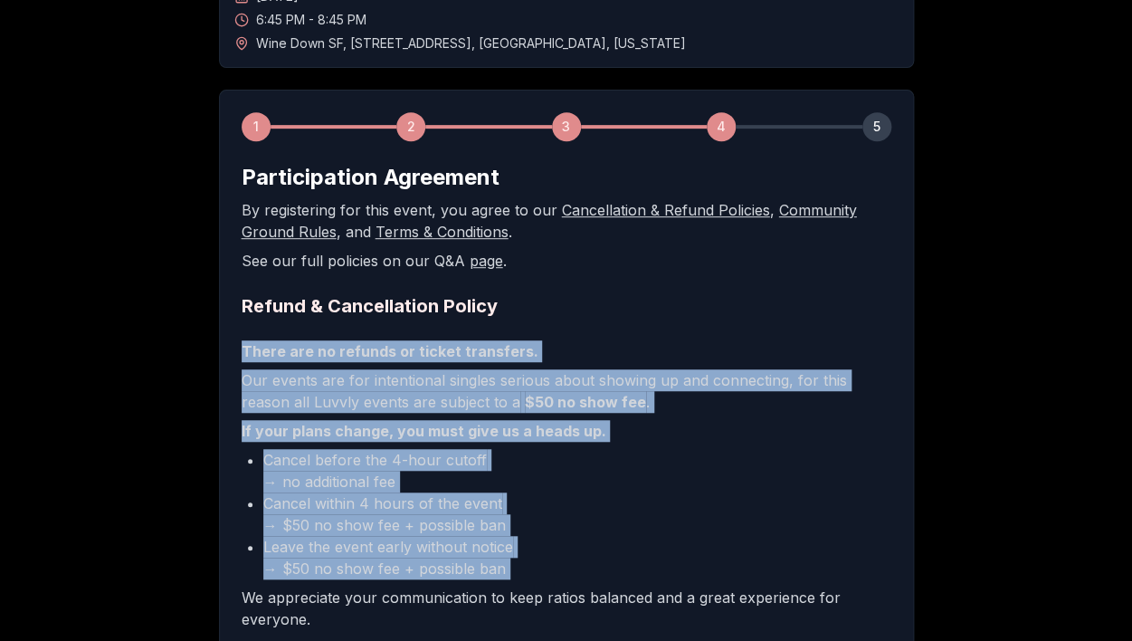
drag, startPoint x: 704, startPoint y: 601, endPoint x: 766, endPoint y: 328, distance: 280.1
click at [764, 330] on form "Participation Agreement By registering for this event, you agree to our Cancell…" at bounding box center [567, 456] width 650 height 586
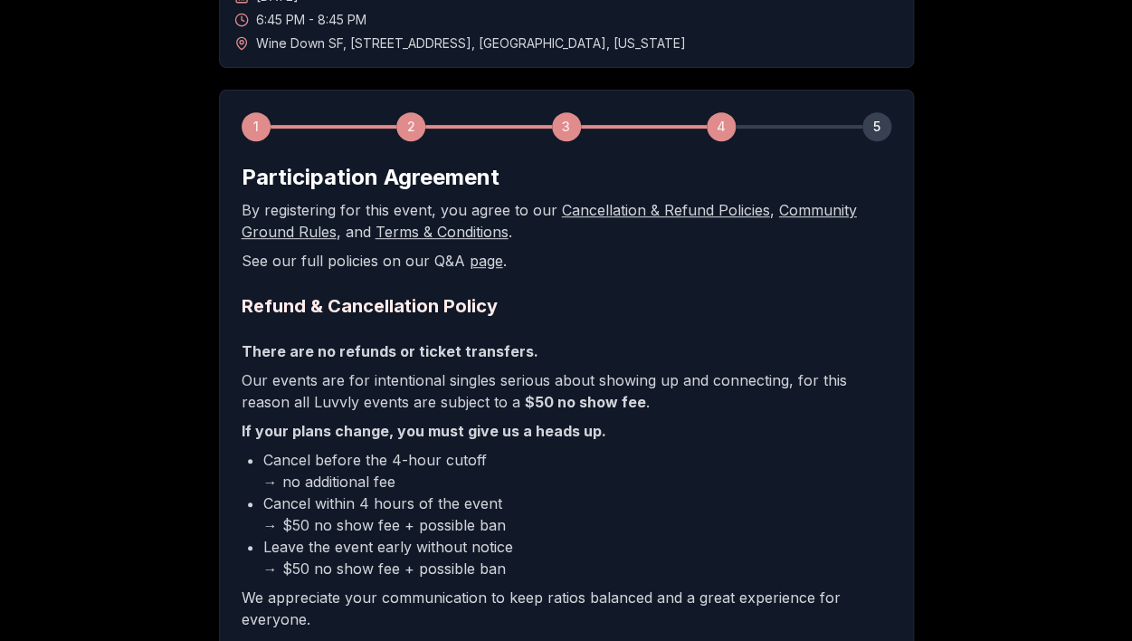
click at [766, 328] on form "Participation Agreement By registering for this event, you agree to our Cancell…" at bounding box center [567, 456] width 650 height 586
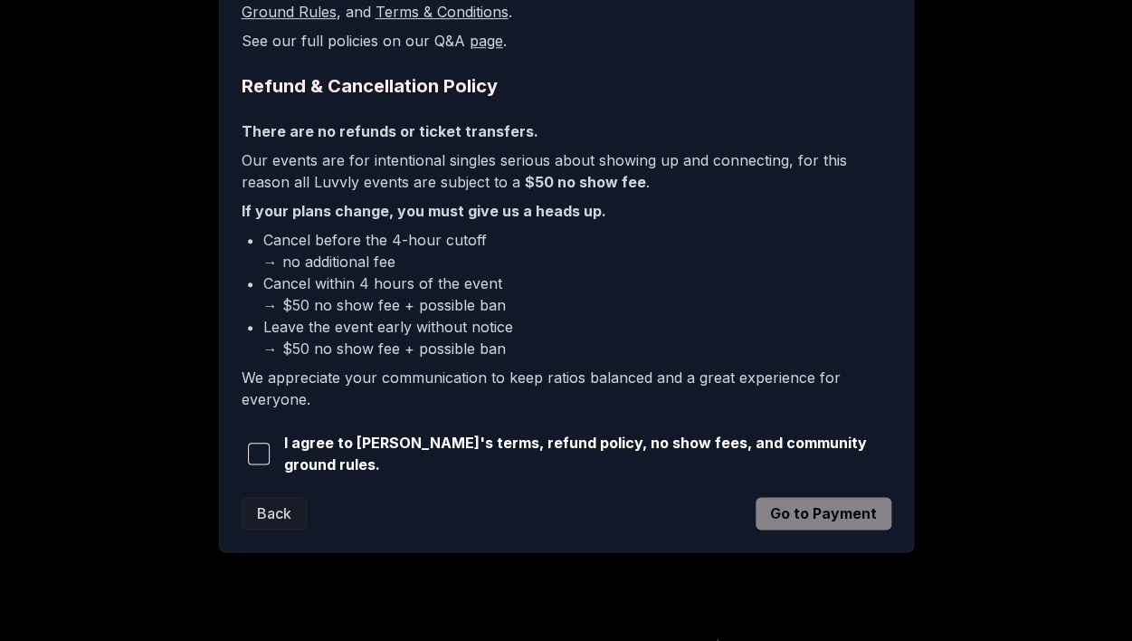
scroll to position [431, 0]
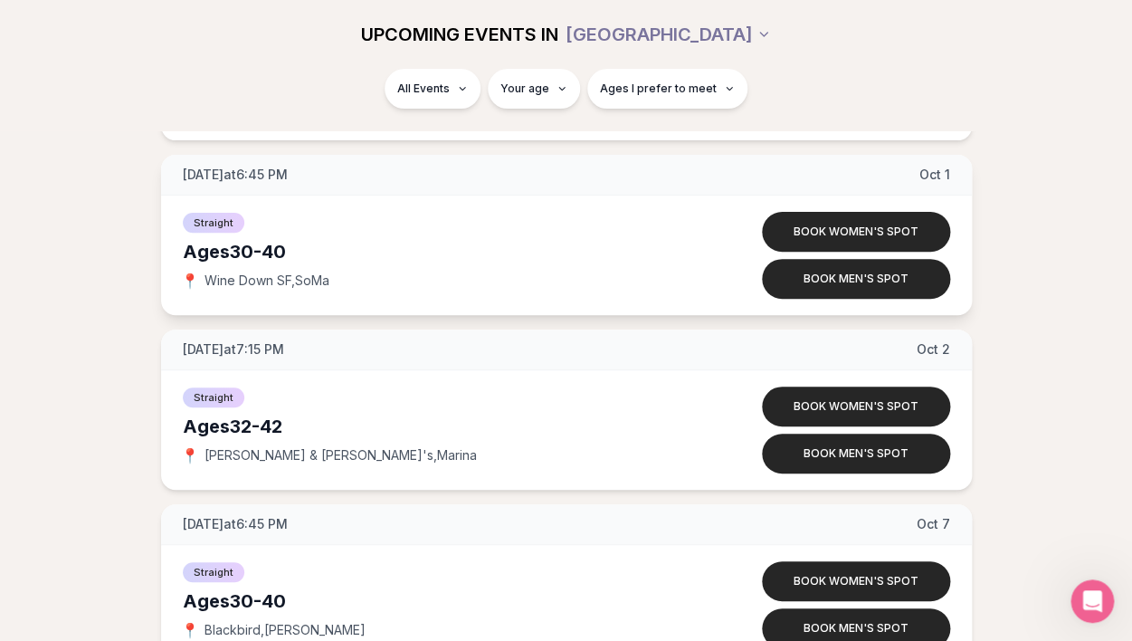
scroll to position [2326, 0]
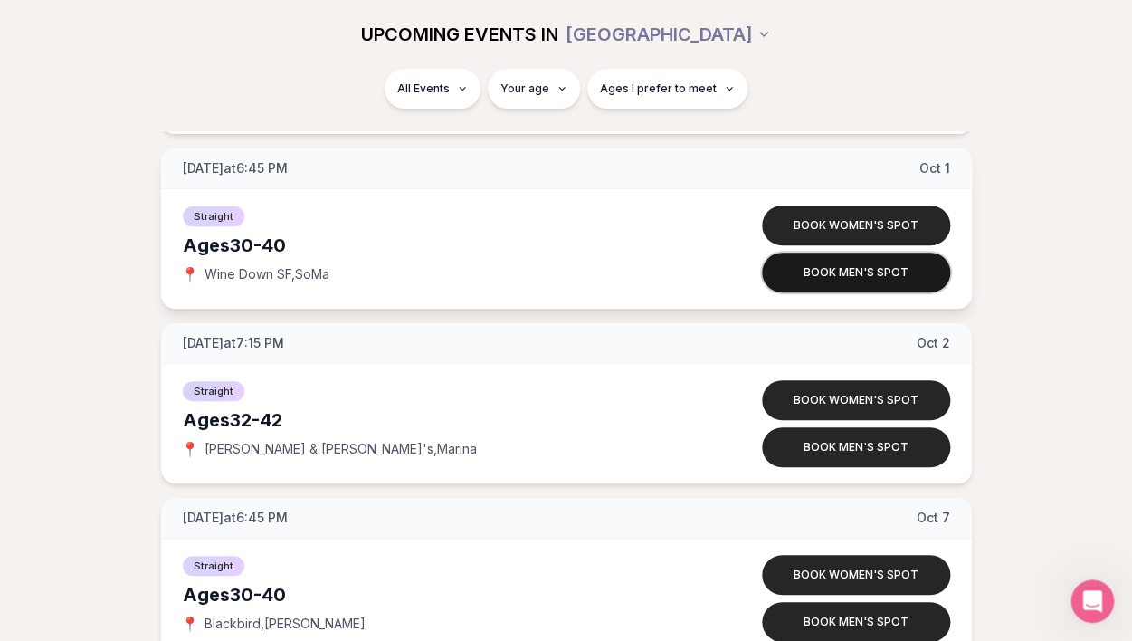
click at [831, 271] on button "Book men's spot" at bounding box center [856, 272] width 188 height 40
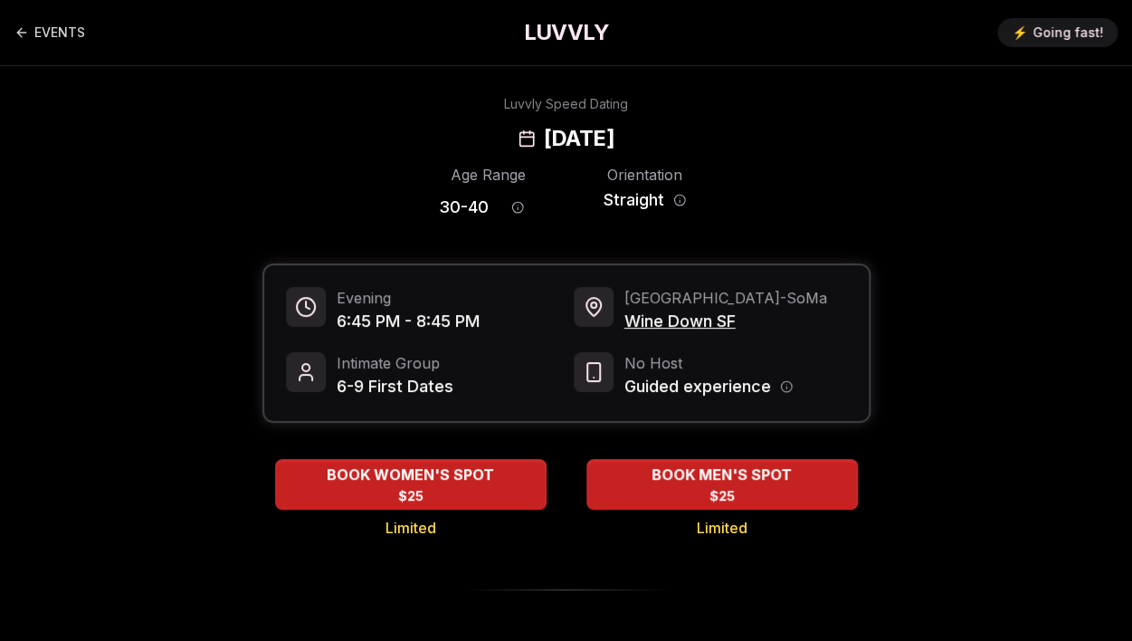
click at [852, 202] on div "Age Range 30 - 40 Orientation Straight" at bounding box center [566, 195] width 608 height 63
drag, startPoint x: 852, startPoint y: 202, endPoint x: 882, endPoint y: 101, distance: 105.1
click at [882, 101] on div "Luvvly Speed Dating [DATE]" at bounding box center [565, 124] width 1103 height 58
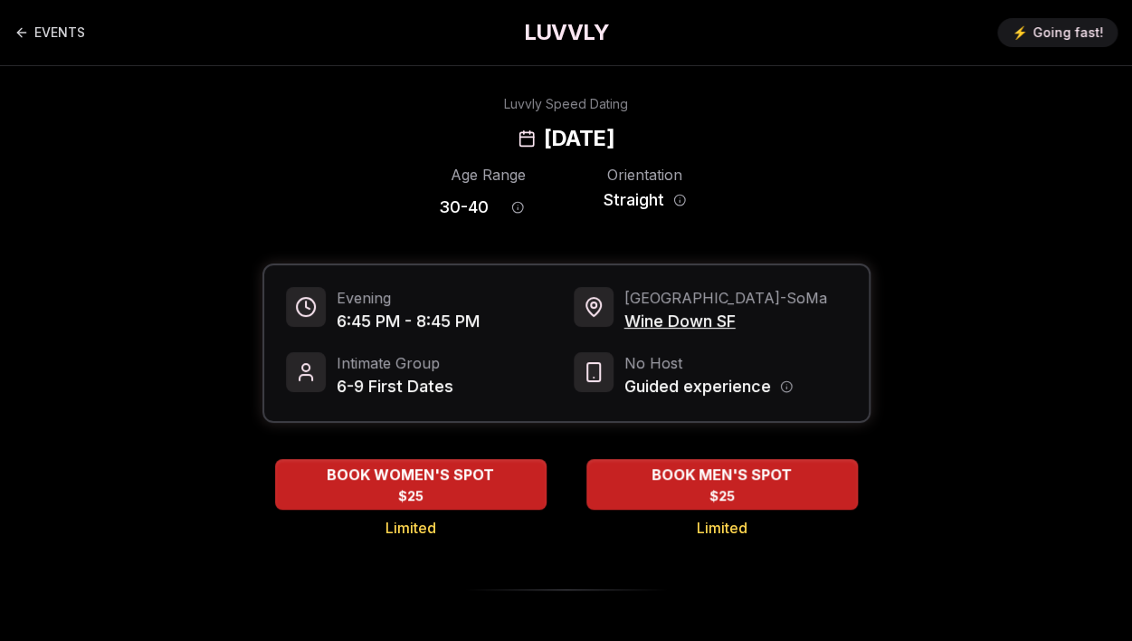
click at [882, 101] on div "Luvvly Speed Dating [DATE]" at bounding box center [565, 124] width 1103 height 58
drag, startPoint x: 882, startPoint y: 101, endPoint x: 853, endPoint y: 171, distance: 75.5
click at [853, 171] on div "Age Range 30 - 40 Orientation Straight" at bounding box center [566, 195] width 608 height 63
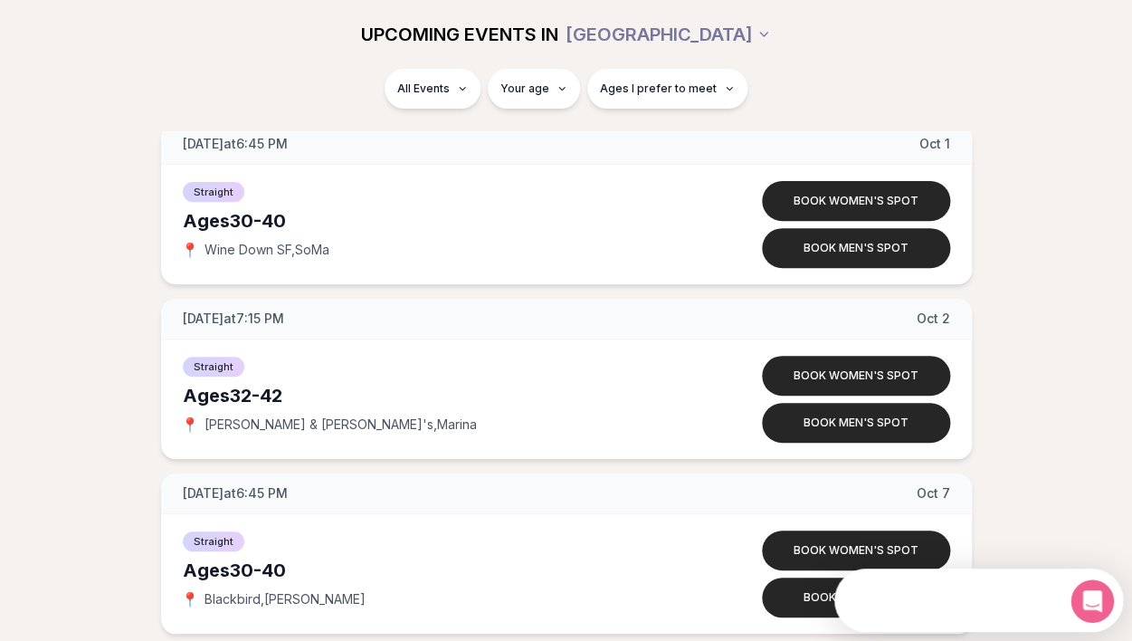
drag, startPoint x: 800, startPoint y: 297, endPoint x: 739, endPoint y: 468, distance: 181.5
click at [739, 468] on div "[DATE] at 6:45 PM [DATE] Ages [DEMOGRAPHIC_DATA] Straight 📍 Wine Down SF , SoMa…" at bounding box center [566, 291] width 1074 height 4526
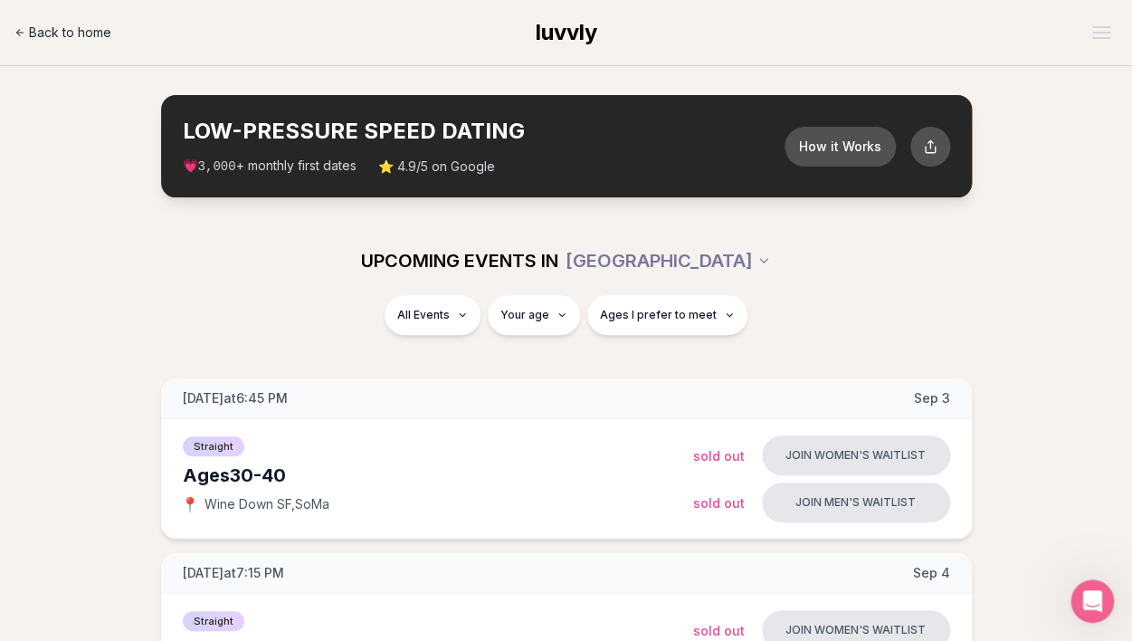
click at [95, 32] on span "Back to home" at bounding box center [70, 33] width 82 height 18
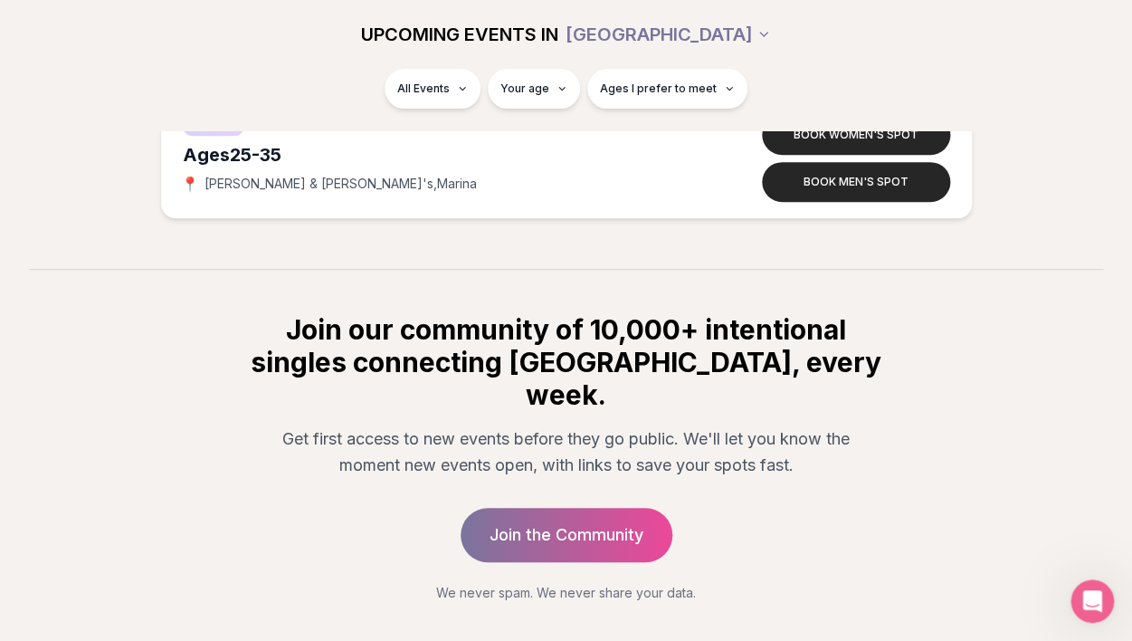
scroll to position [4691, 0]
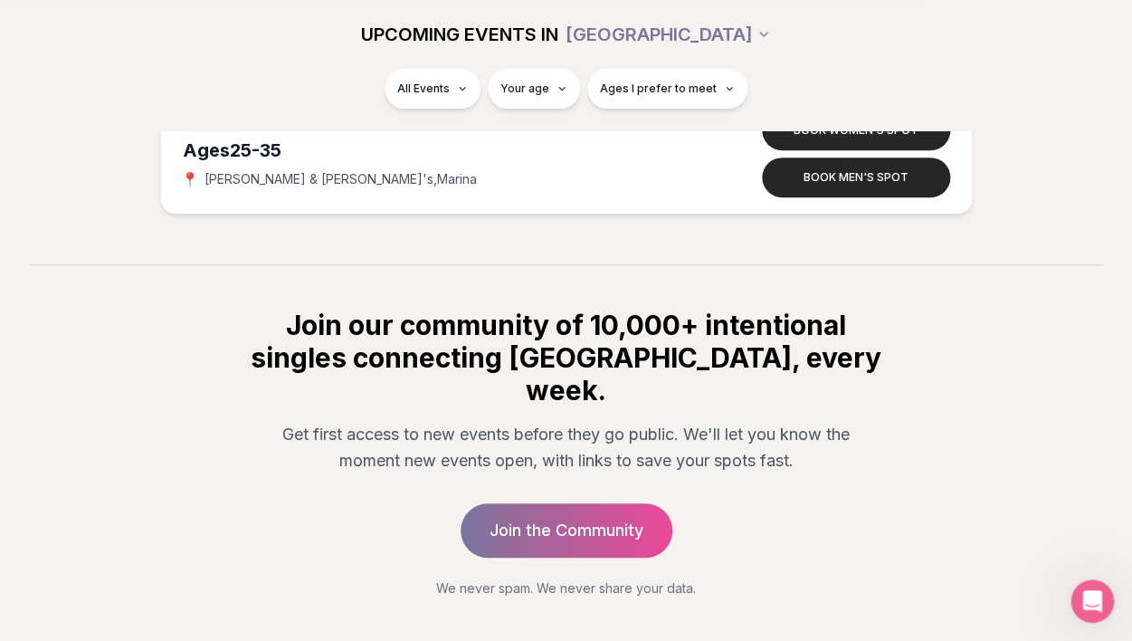
click at [603, 325] on h2 "Join our community of 10,000+ intentional singles connecting [GEOGRAPHIC_DATA],…" at bounding box center [566, 358] width 637 height 98
drag, startPoint x: 603, startPoint y: 325, endPoint x: 575, endPoint y: 398, distance: 78.5
click at [576, 398] on div "Join our community of 10,000+ intentional singles connecting IRL, every week. G…" at bounding box center [566, 453] width 695 height 289
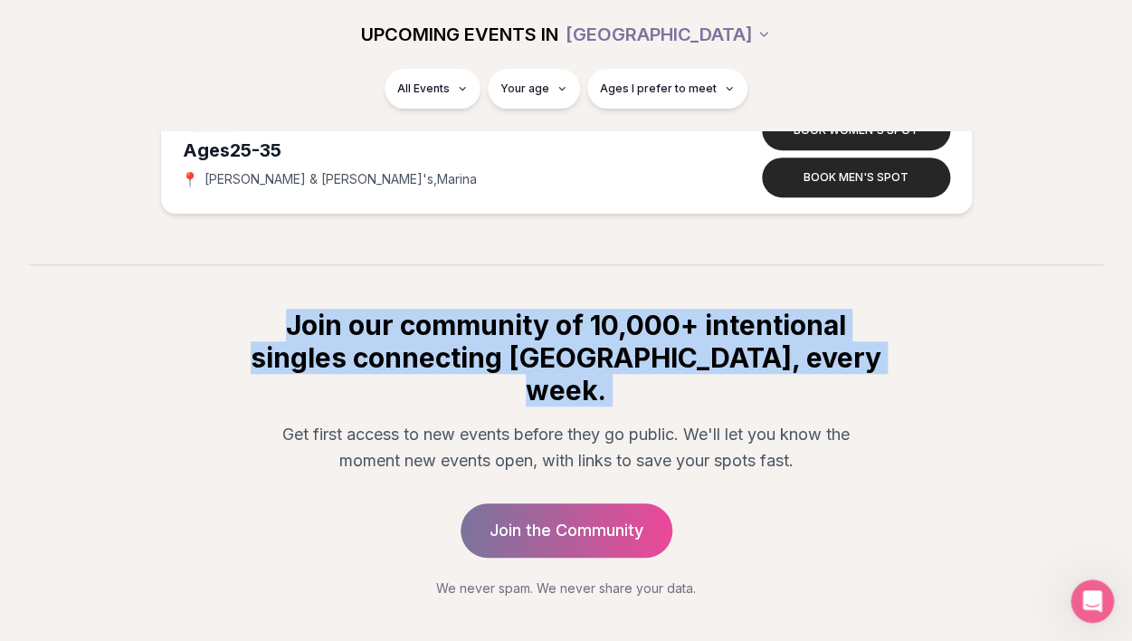
click at [575, 421] on p "Get first access to new events before they go public. We'll let you know the mo…" at bounding box center [566, 447] width 608 height 53
